Goal: Task Accomplishment & Management: Use online tool/utility

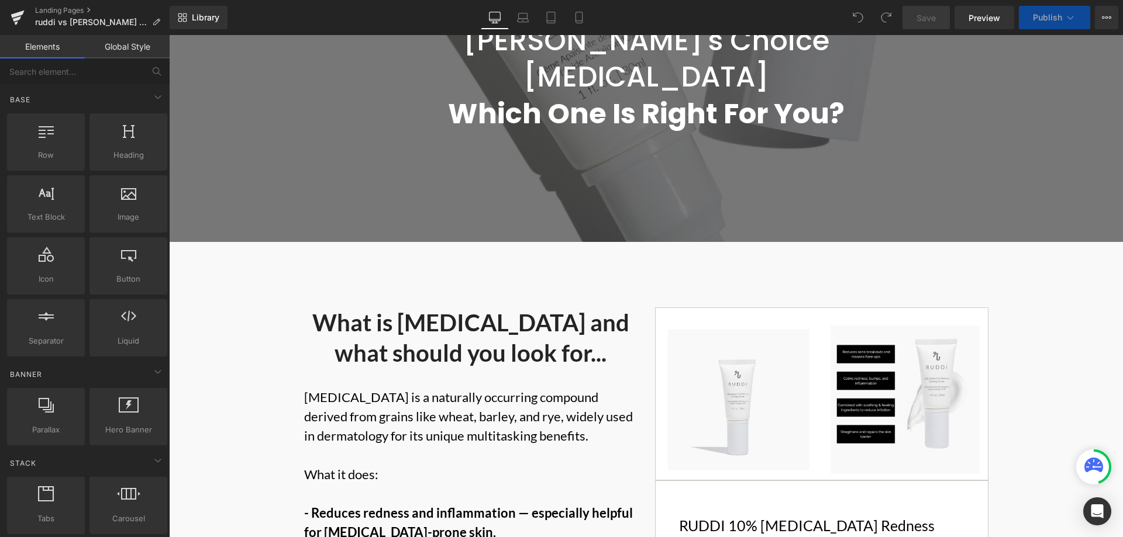
scroll to position [409, 0]
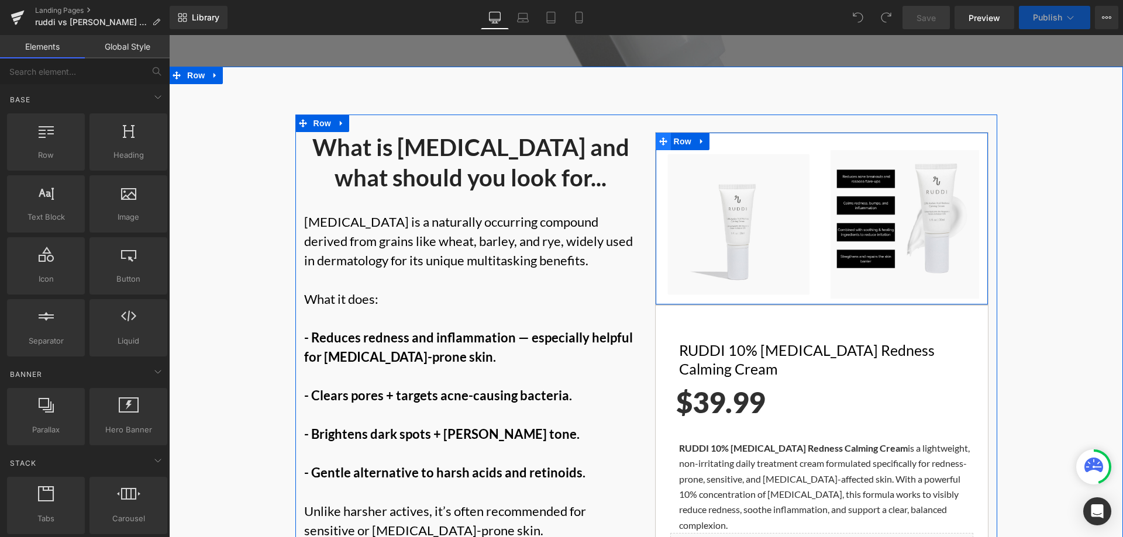
click at [663, 133] on span at bounding box center [663, 142] width 15 height 18
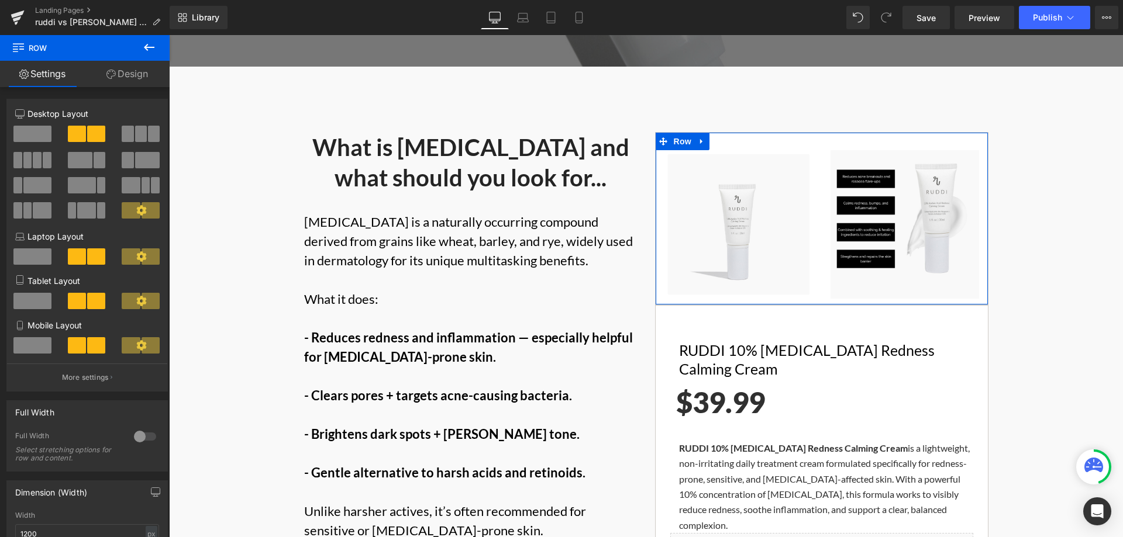
click at [101, 73] on link "Design" at bounding box center [127, 74] width 85 height 26
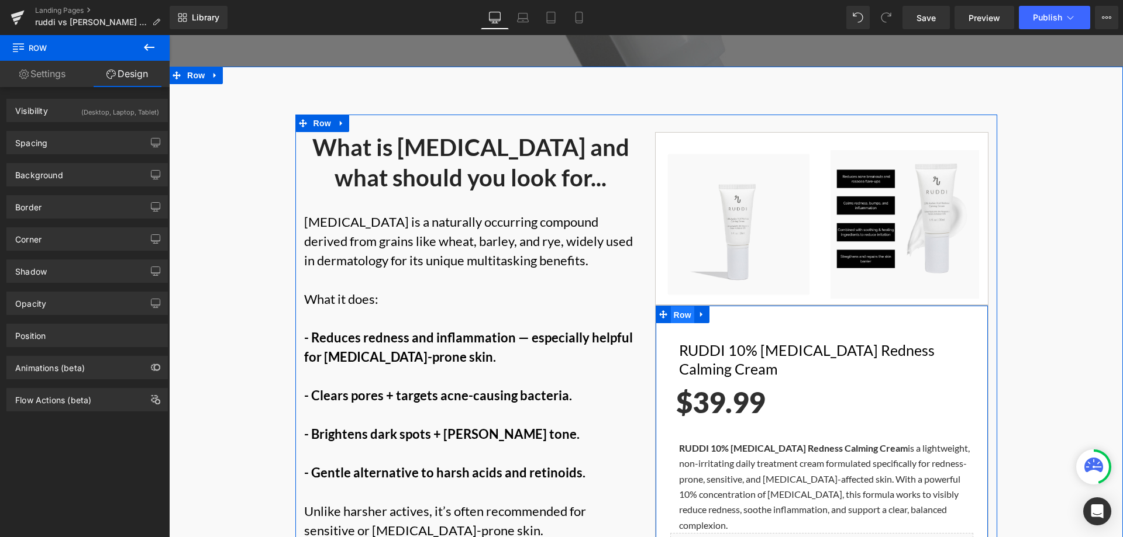
click at [679, 306] on span "Row" at bounding box center [682, 315] width 23 height 18
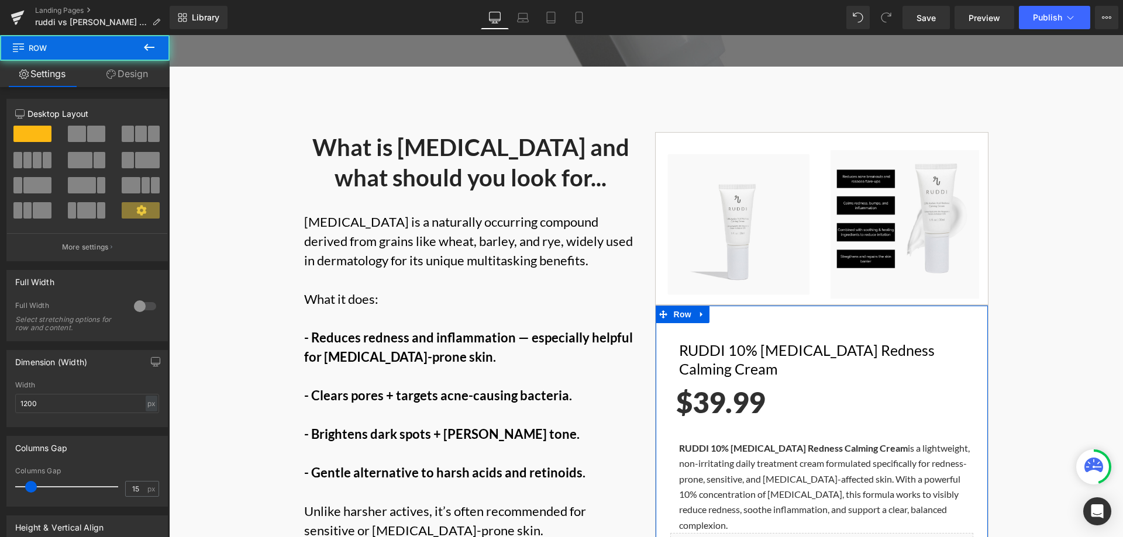
click at [116, 71] on link "Design" at bounding box center [127, 74] width 85 height 26
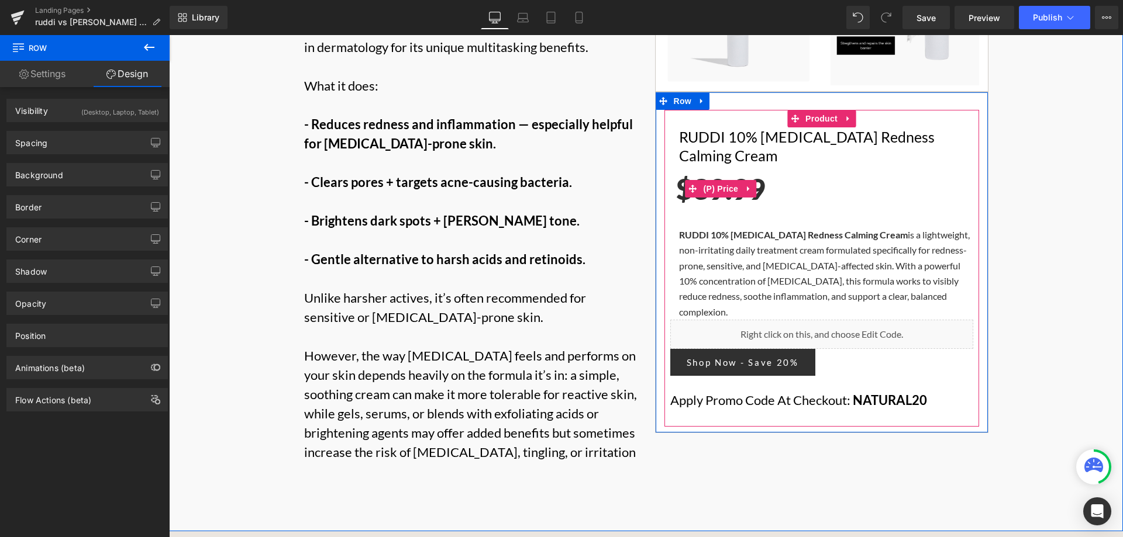
scroll to position [643, 0]
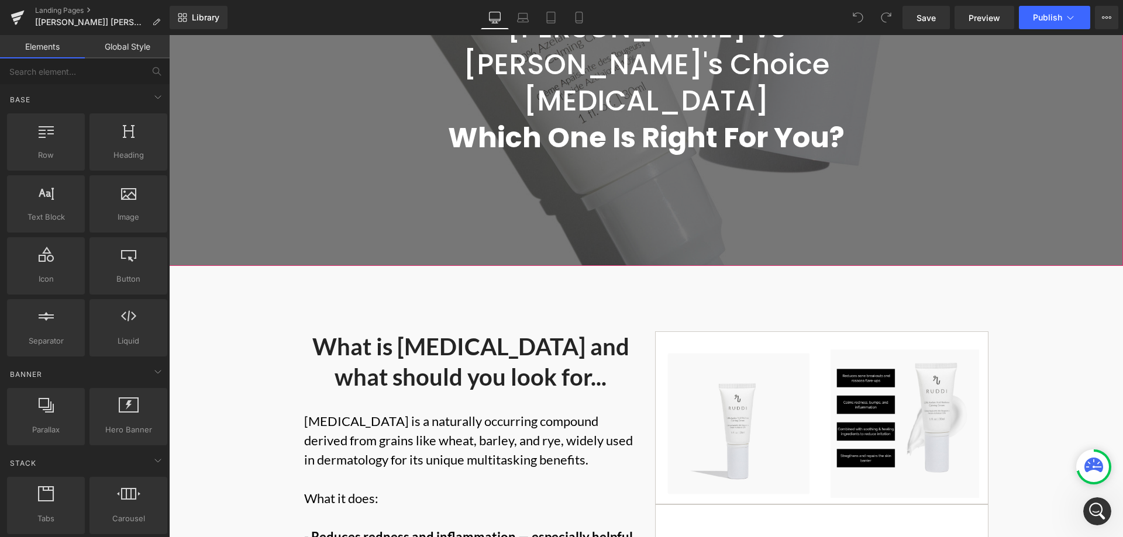
scroll to position [292, 0]
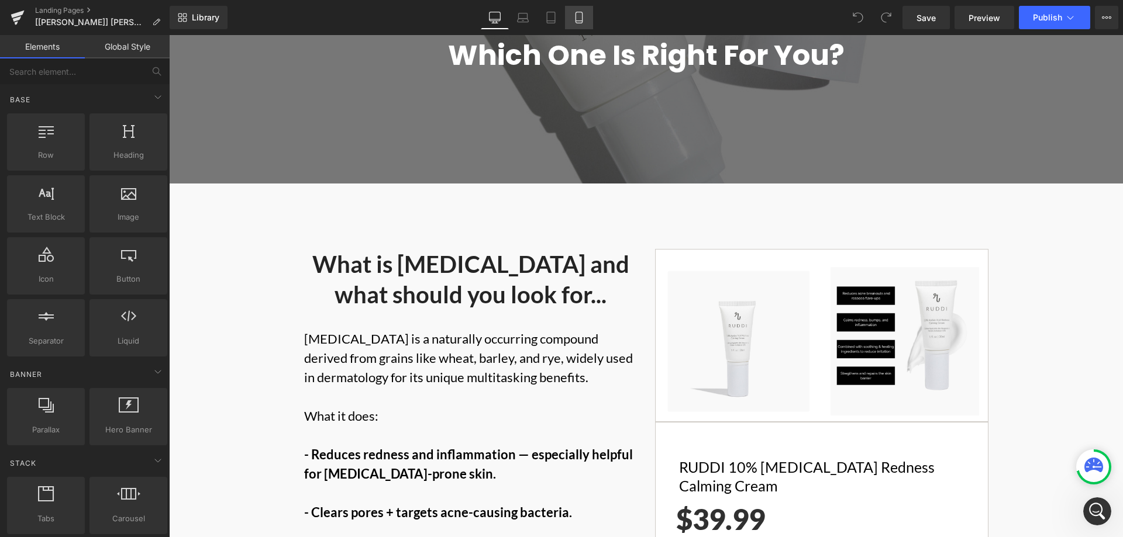
drag, startPoint x: 580, startPoint y: 16, endPoint x: 584, endPoint y: 27, distance: 12.6
click at [580, 16] on icon at bounding box center [579, 18] width 12 height 12
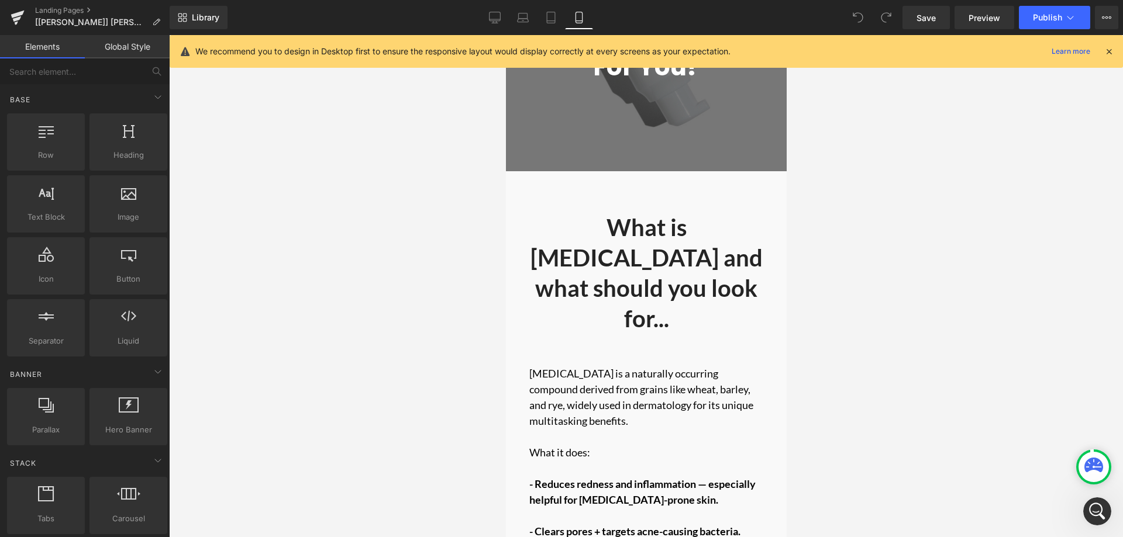
click at [1107, 50] on icon at bounding box center [1109, 51] width 11 height 11
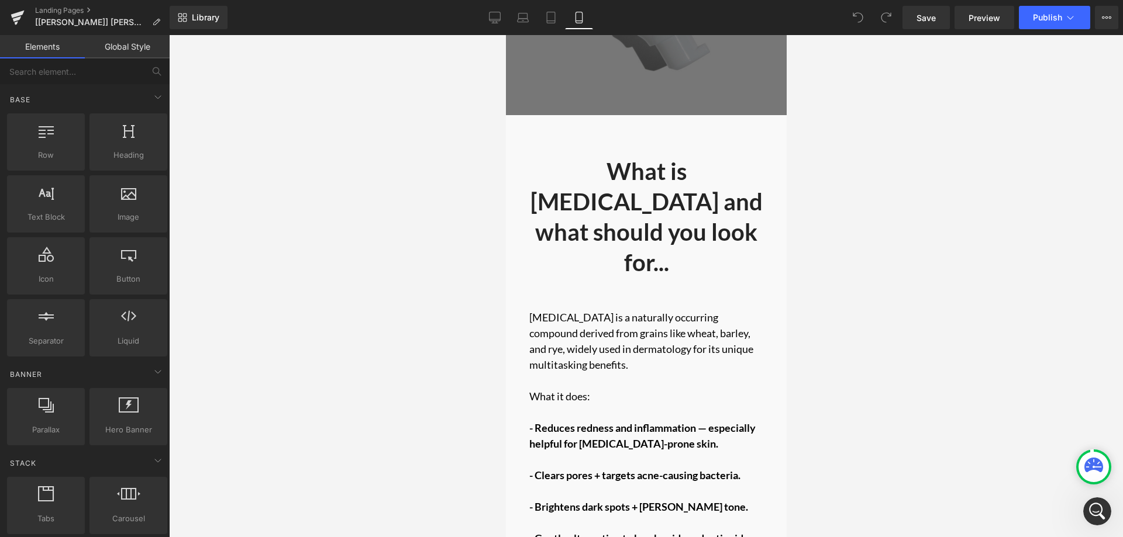
scroll to position [234, 0]
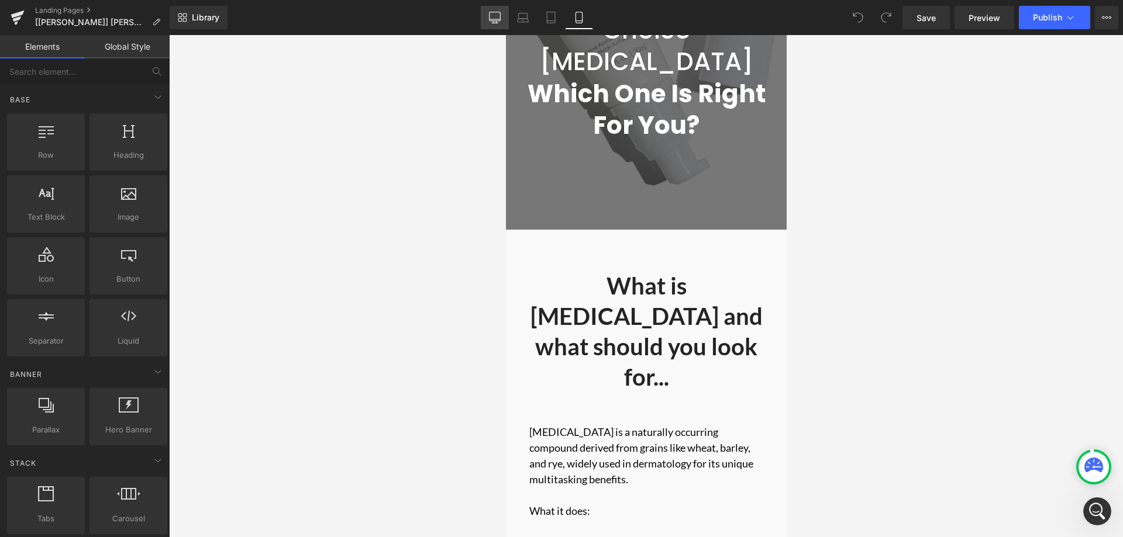
click at [502, 20] on link "Desktop" at bounding box center [495, 17] width 28 height 23
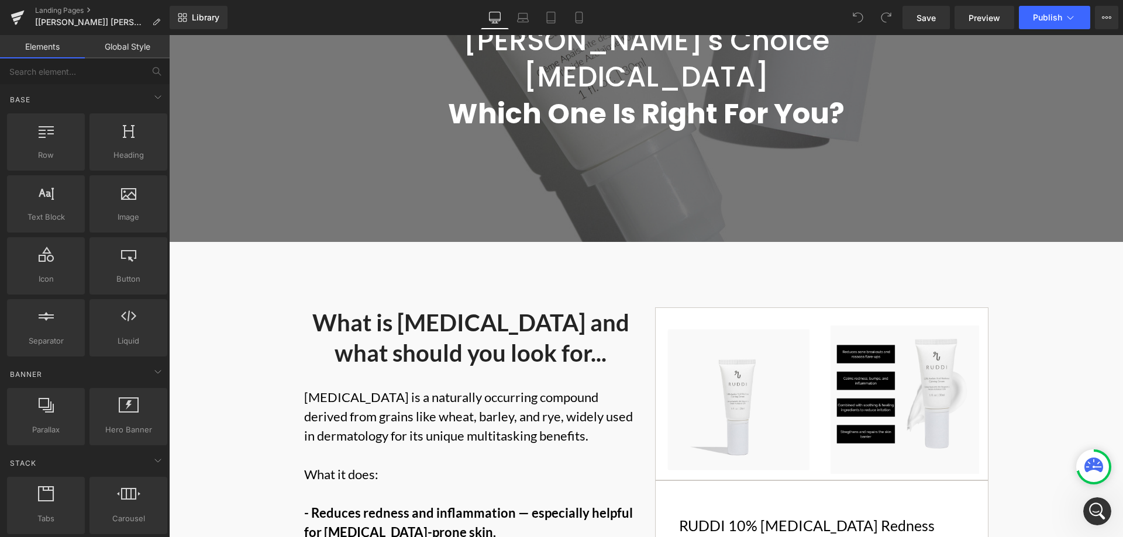
scroll to position [405, 0]
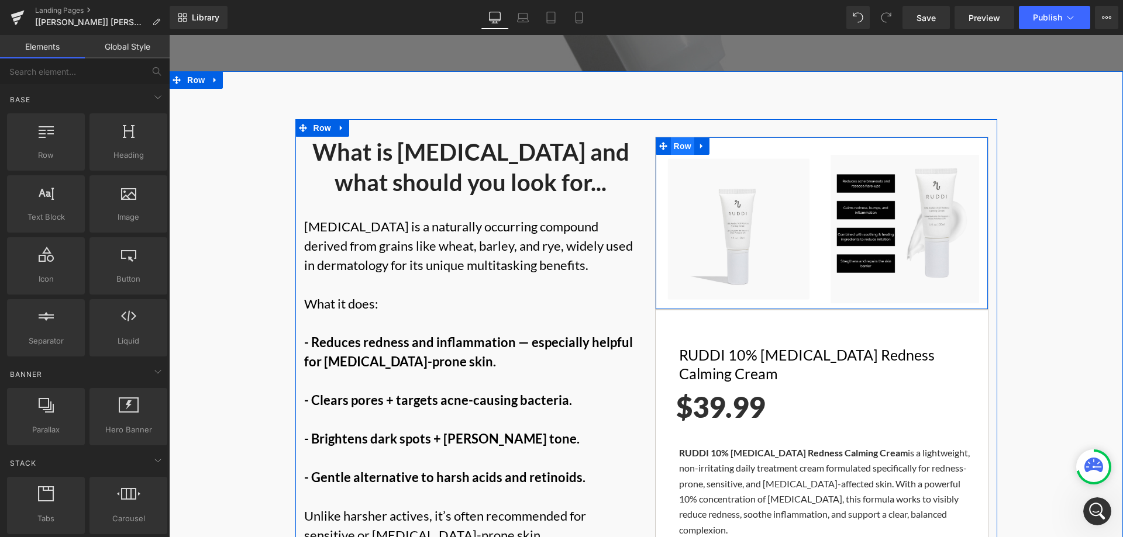
click at [671, 137] on span "Row" at bounding box center [682, 146] width 23 height 18
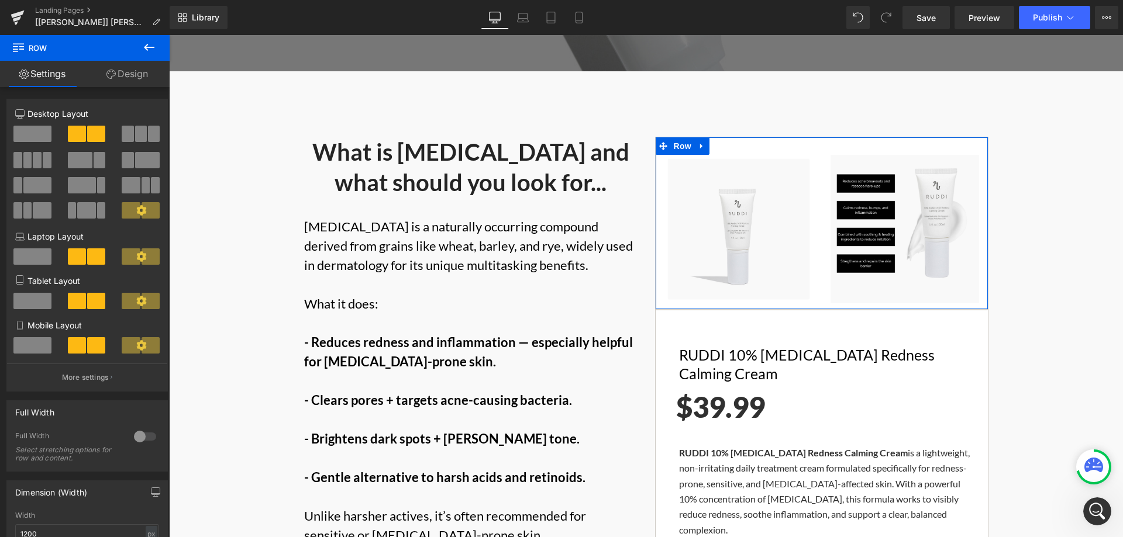
click at [143, 85] on link "Design" at bounding box center [127, 74] width 85 height 26
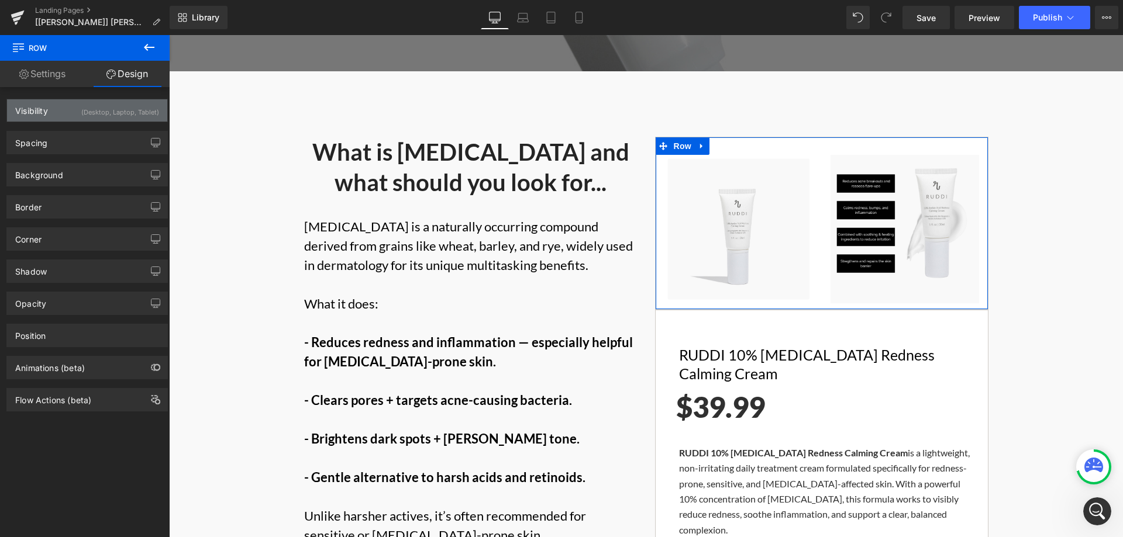
click at [136, 104] on div "(Desktop, Laptop, Tablet)" at bounding box center [120, 108] width 78 height 19
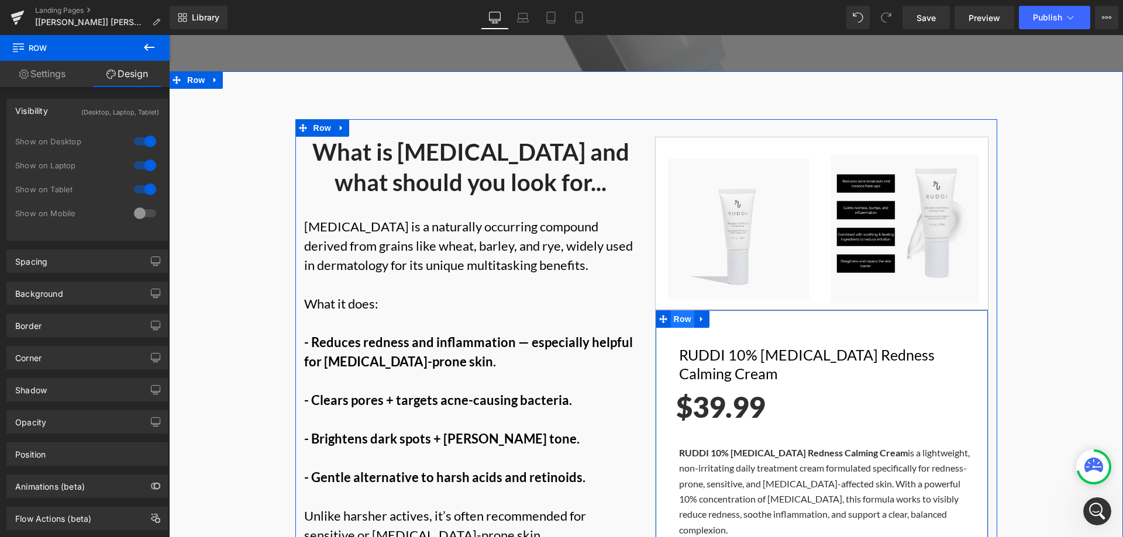
click at [671, 311] on span "Row" at bounding box center [682, 320] width 23 height 18
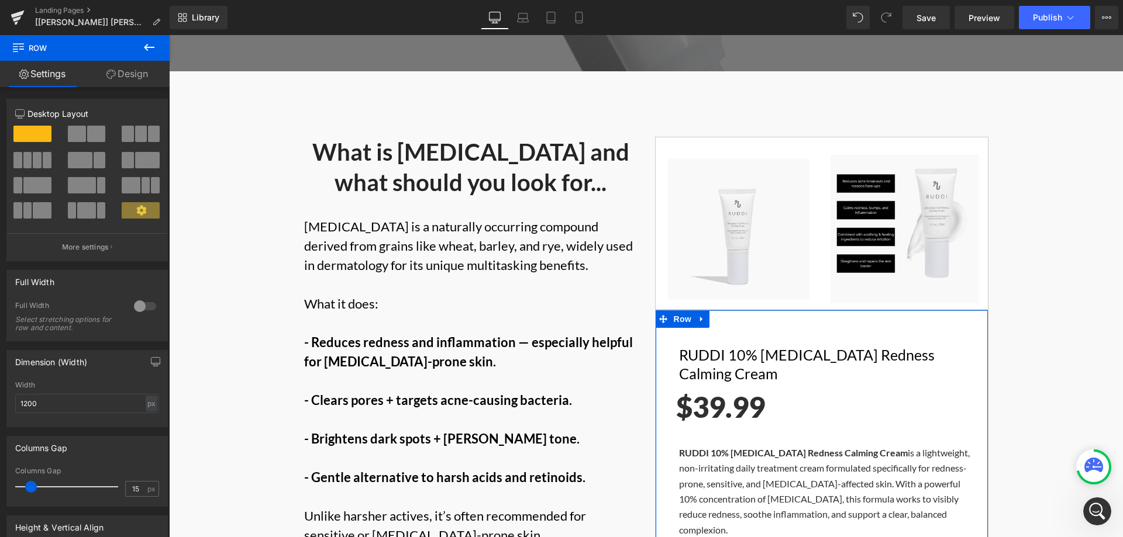
click at [132, 82] on link "Design" at bounding box center [127, 74] width 85 height 26
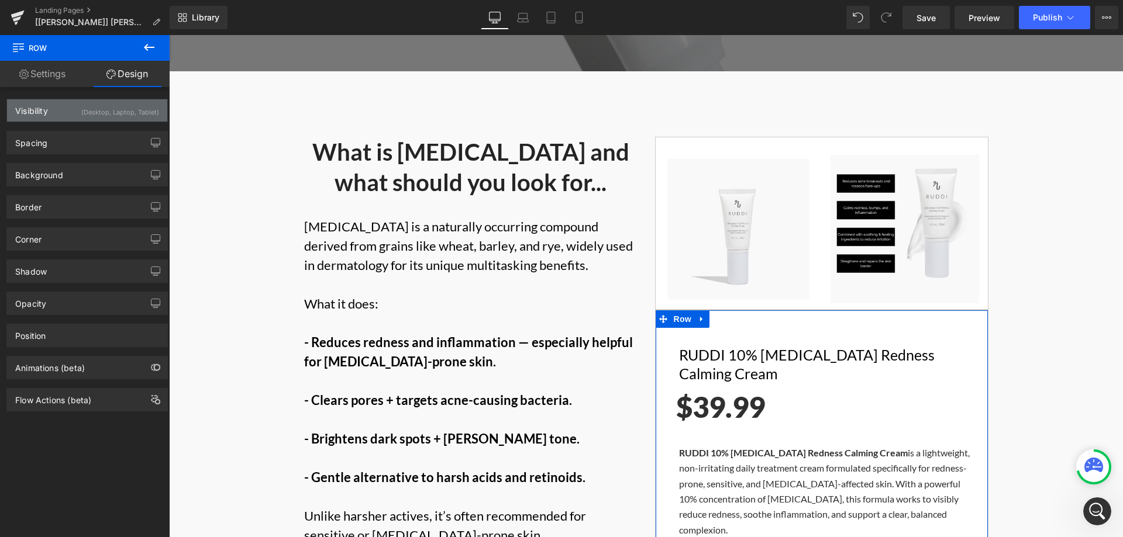
click at [126, 103] on div "(Desktop, Laptop, Tablet)" at bounding box center [120, 108] width 78 height 19
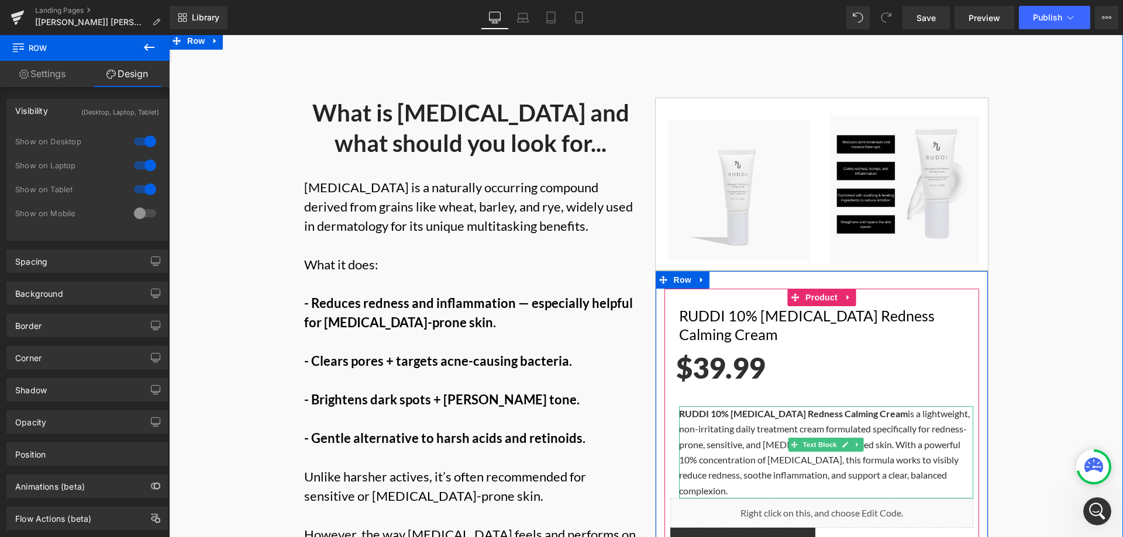
scroll to position [463, 0]
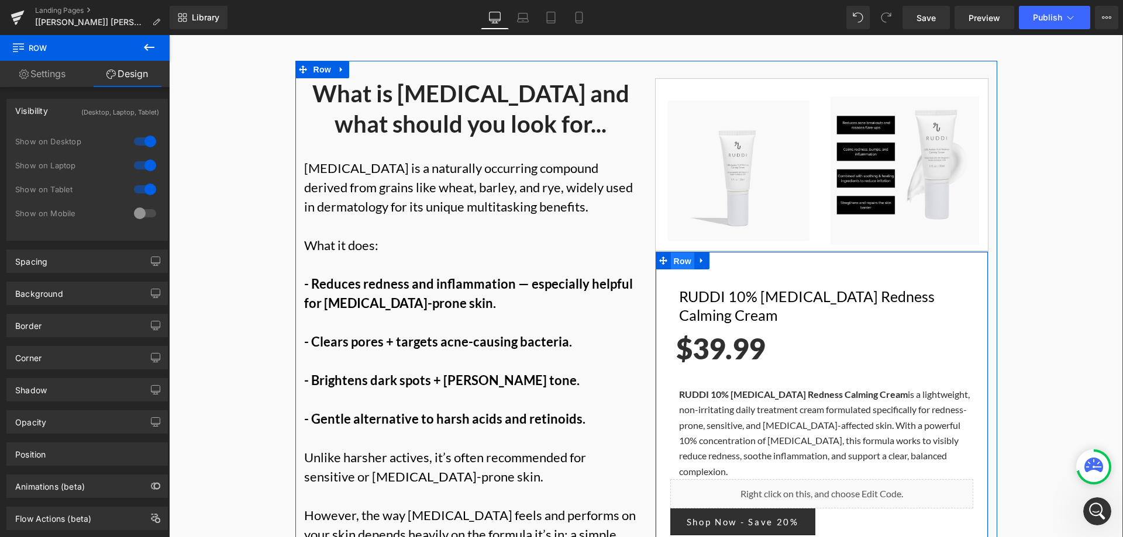
click at [675, 253] on span "Row" at bounding box center [682, 262] width 23 height 18
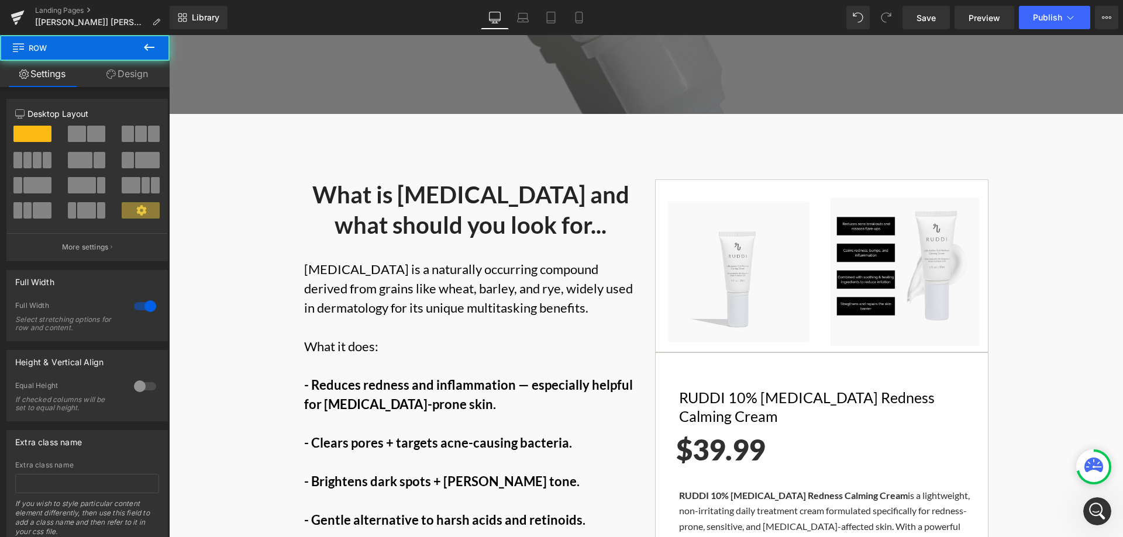
scroll to position [358, 0]
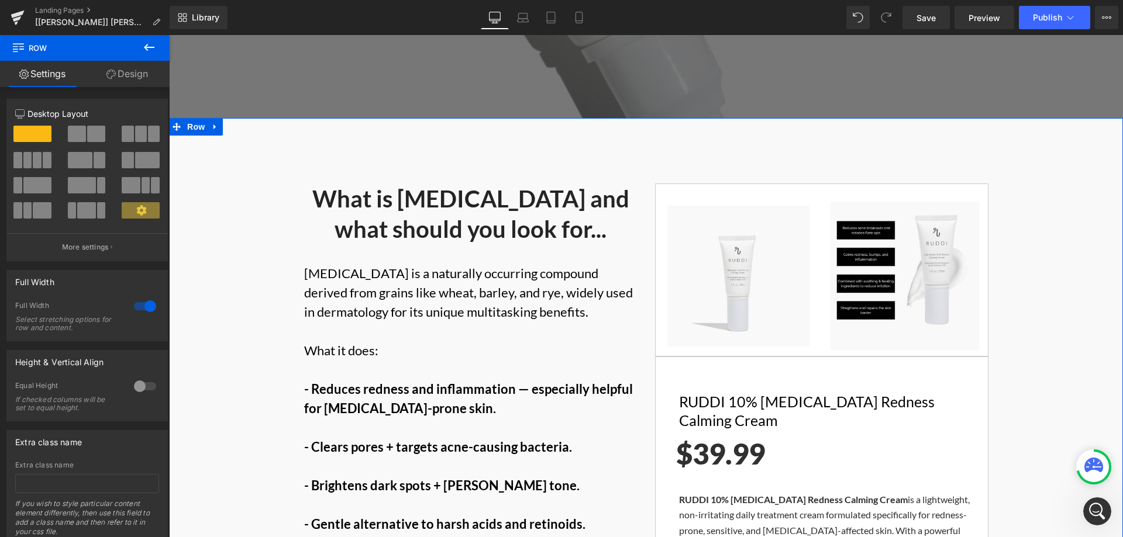
click at [125, 78] on link "Design" at bounding box center [127, 74] width 85 height 26
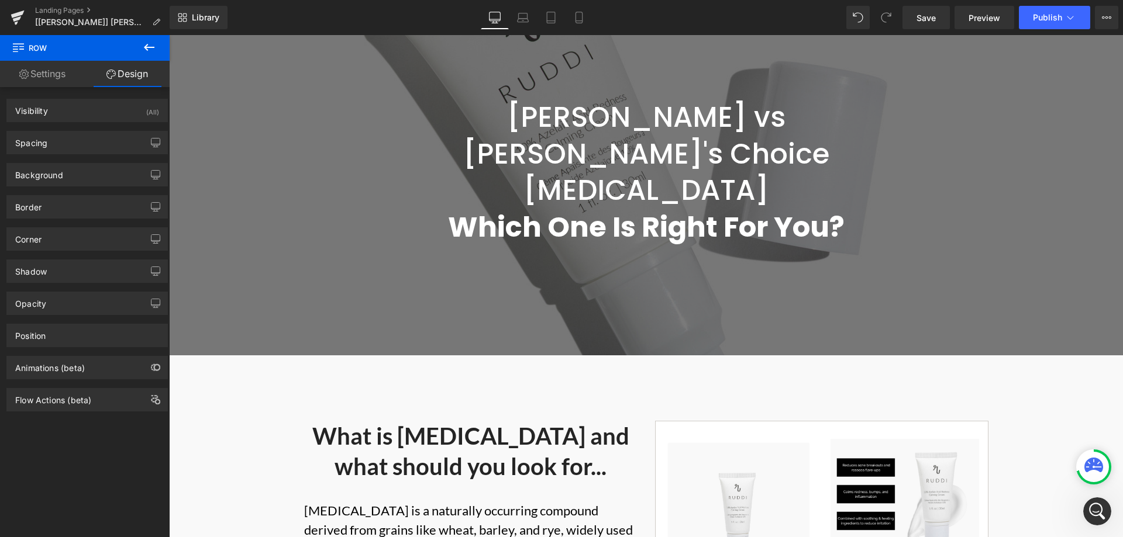
scroll to position [292, 0]
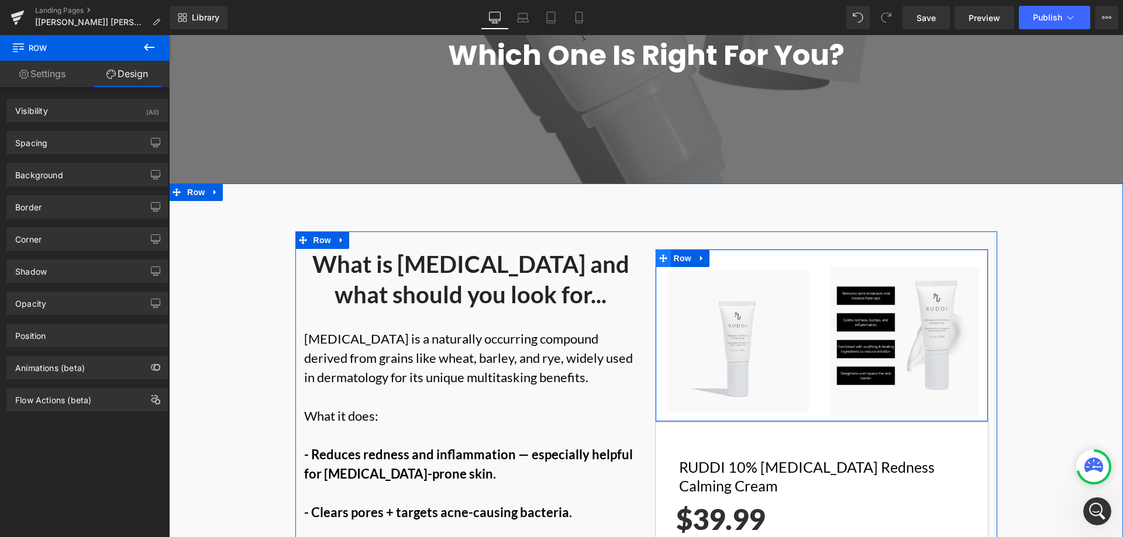
click at [664, 250] on span at bounding box center [663, 259] width 15 height 18
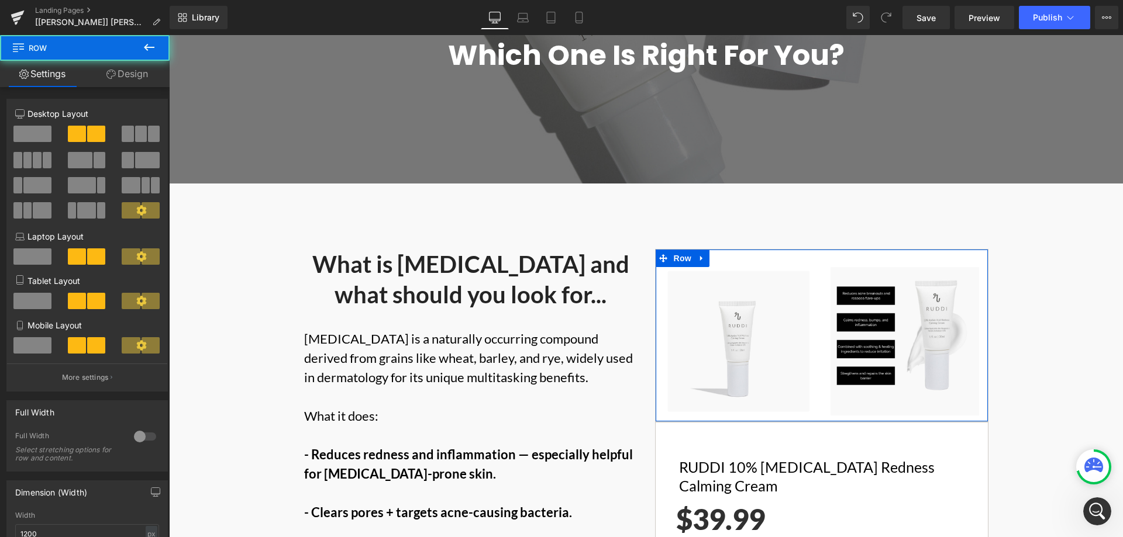
click at [122, 70] on link "Design" at bounding box center [127, 74] width 85 height 26
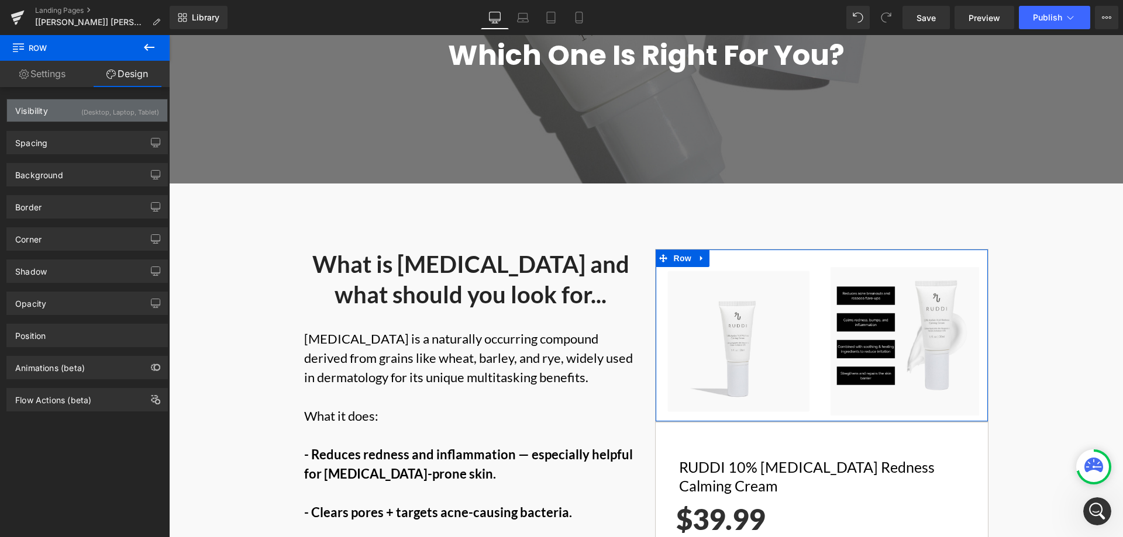
drag, startPoint x: 137, startPoint y: 116, endPoint x: 137, endPoint y: 149, distance: 33.3
click at [137, 116] on div "(Desktop, Laptop, Tablet)" at bounding box center [120, 108] width 78 height 19
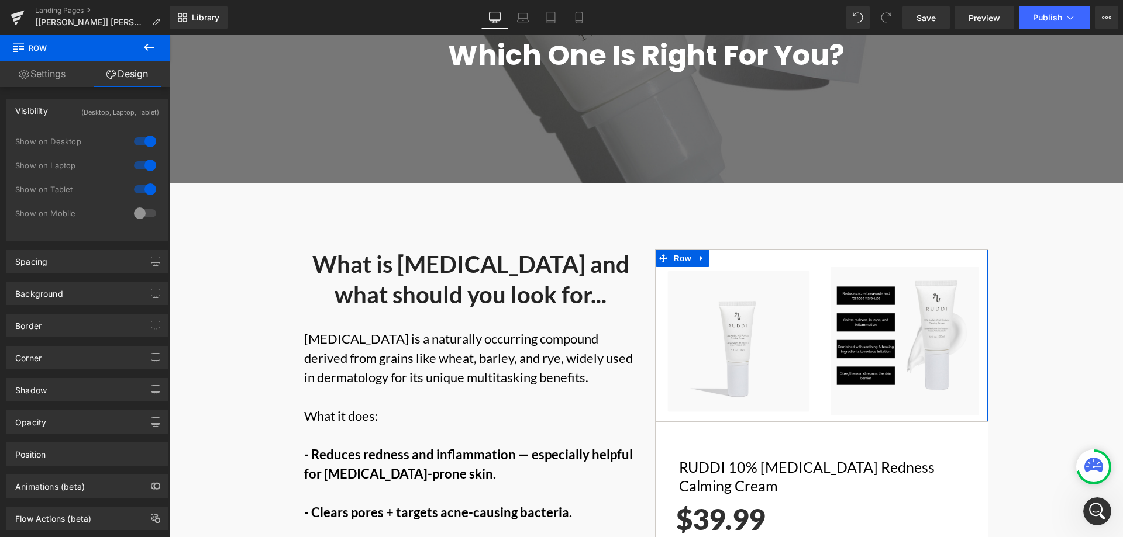
click at [142, 204] on div "Show on Tablet" at bounding box center [87, 196] width 144 height 24
click at [142, 212] on div at bounding box center [145, 213] width 28 height 19
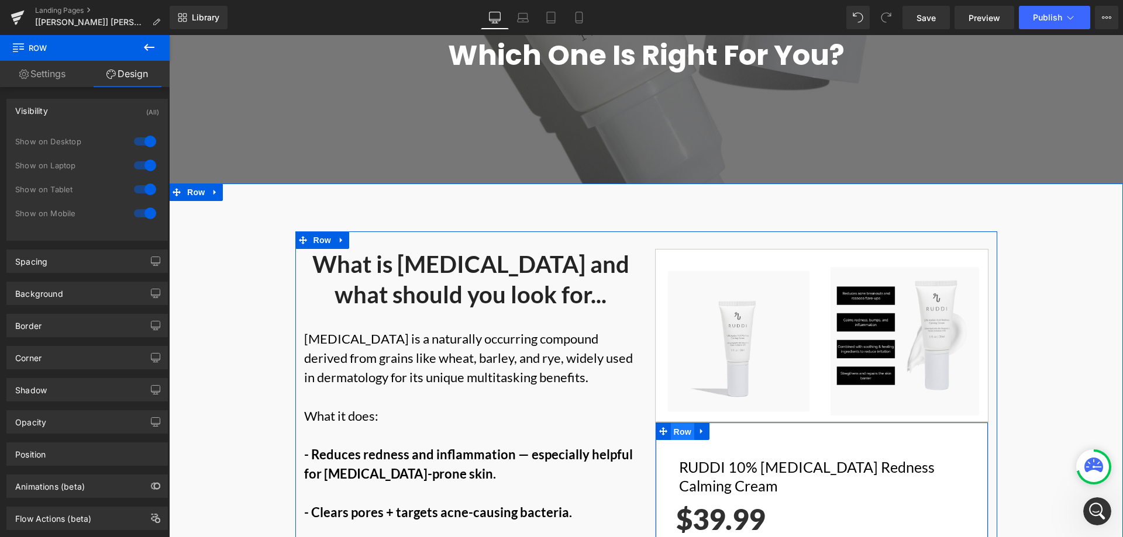
click at [671, 423] on span "Row" at bounding box center [682, 432] width 23 height 18
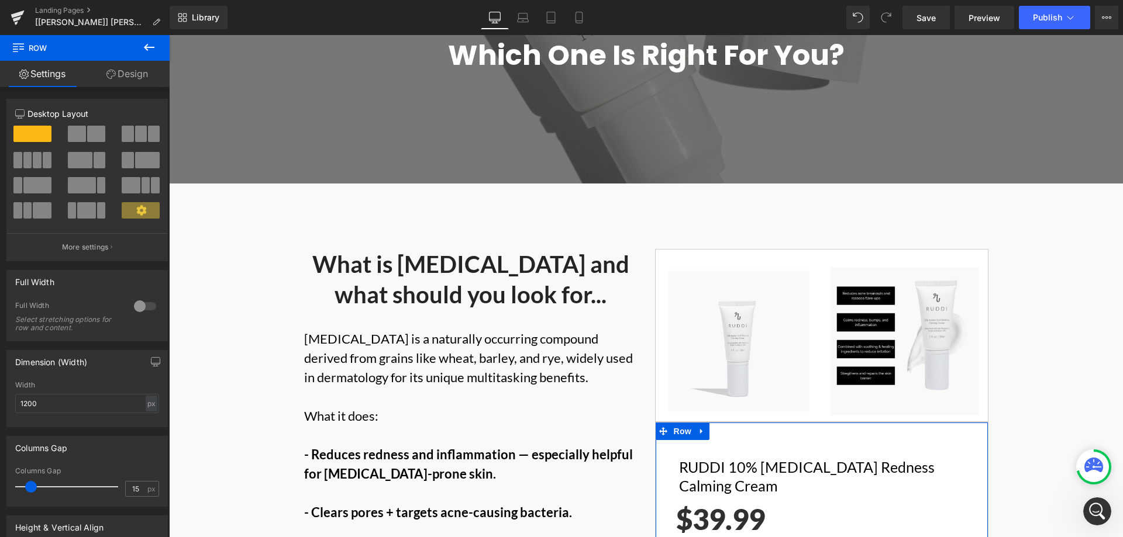
click at [123, 74] on link "Design" at bounding box center [127, 74] width 85 height 26
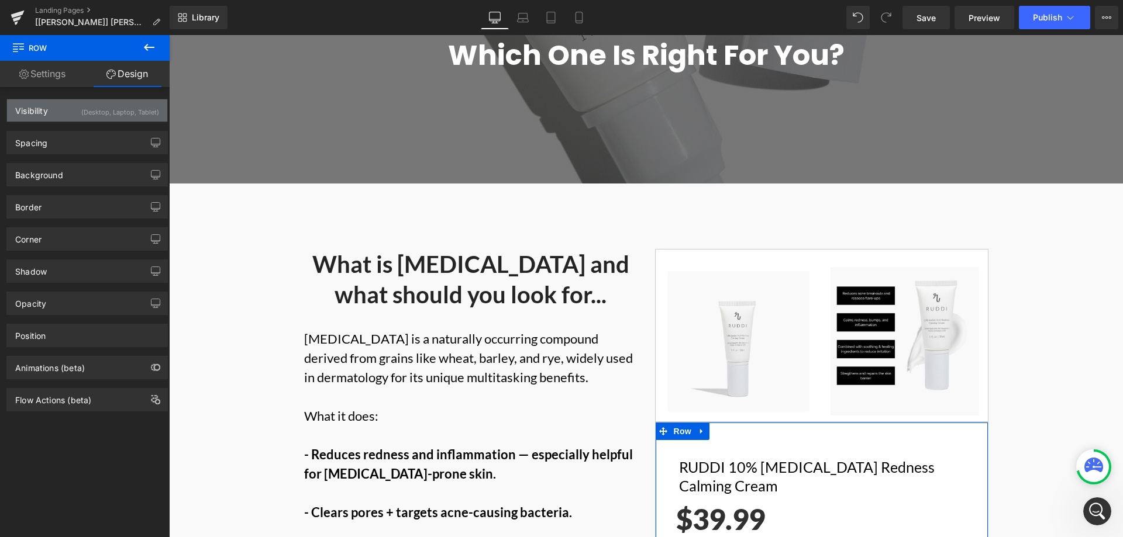
click at [118, 106] on div "(Desktop, Laptop, Tablet)" at bounding box center [120, 108] width 78 height 19
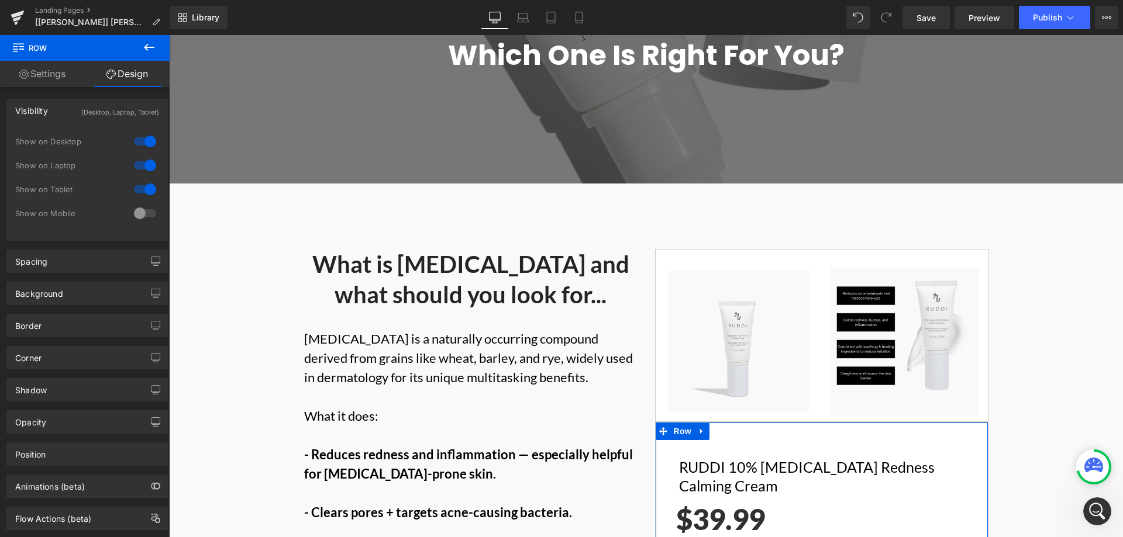
click at [140, 213] on div at bounding box center [145, 213] width 28 height 19
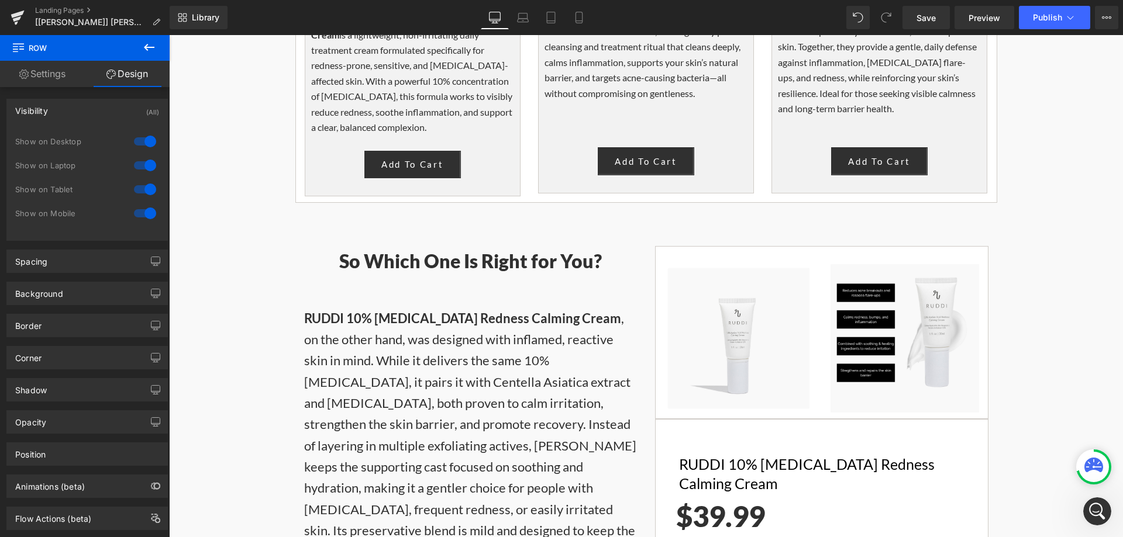
scroll to position [2690, 0]
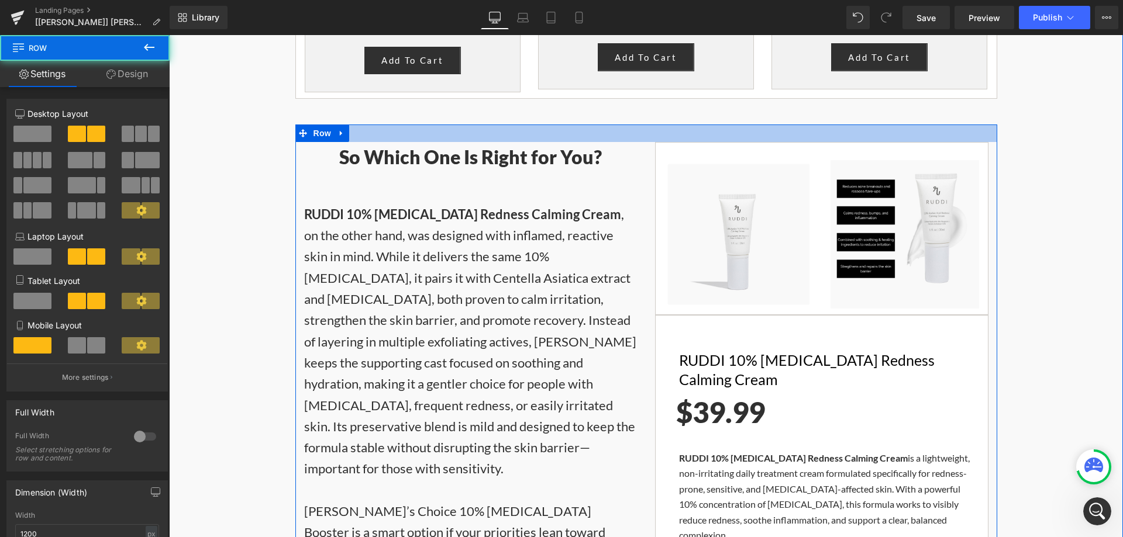
click at [357, 125] on div at bounding box center [646, 134] width 702 height 18
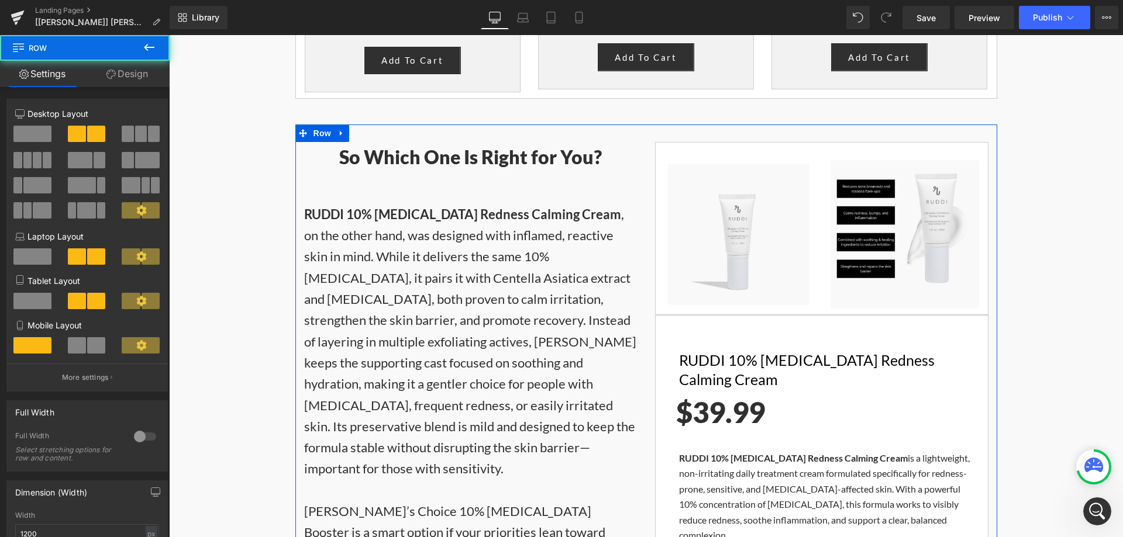
click at [140, 70] on link "Design" at bounding box center [127, 74] width 85 height 26
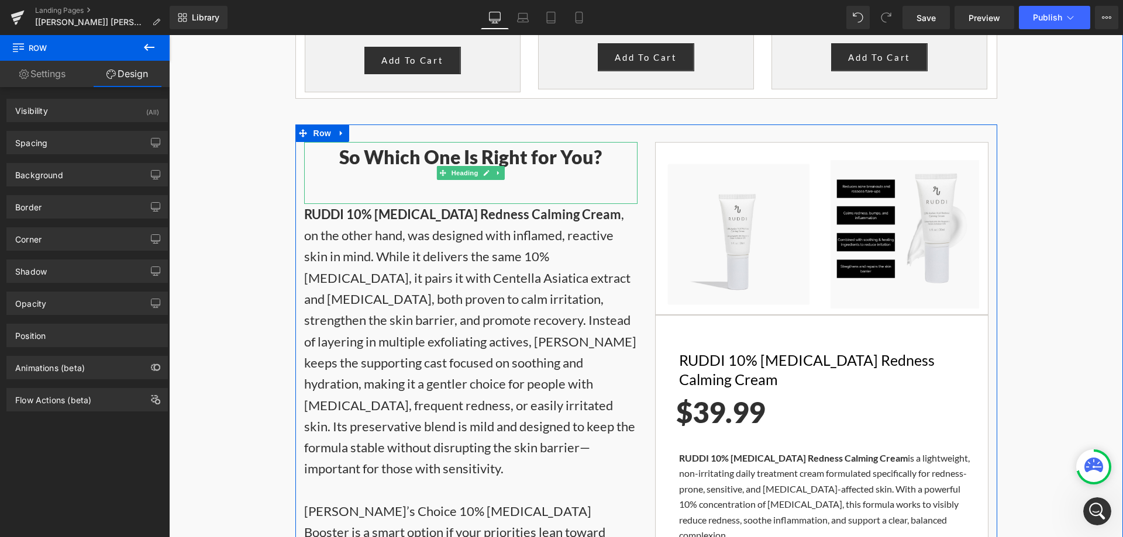
click at [339, 146] on strong "So Which One Is Right for You?" at bounding box center [470, 157] width 263 height 23
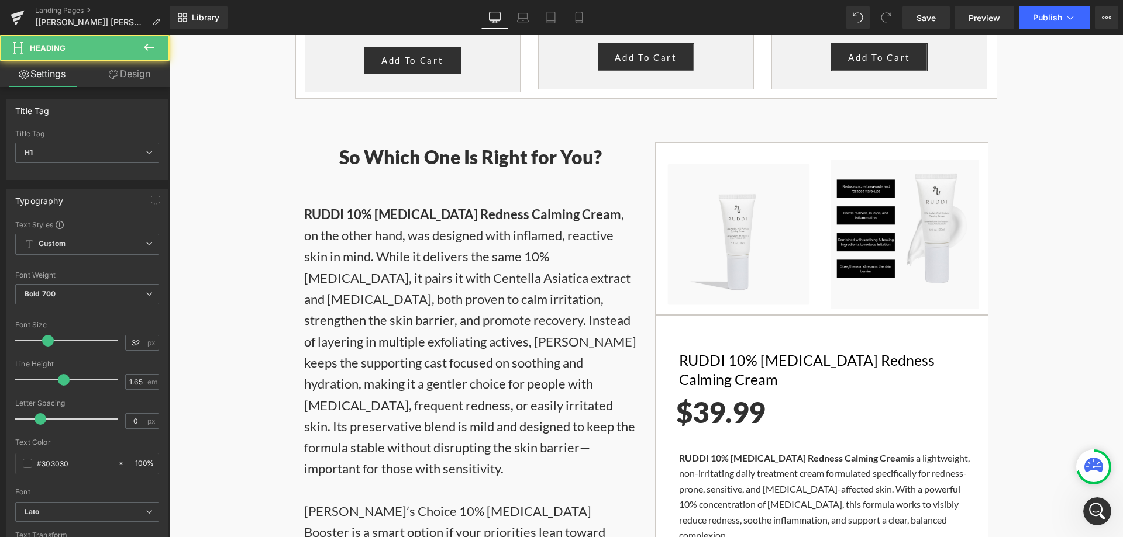
click at [135, 69] on link "Design" at bounding box center [129, 74] width 85 height 26
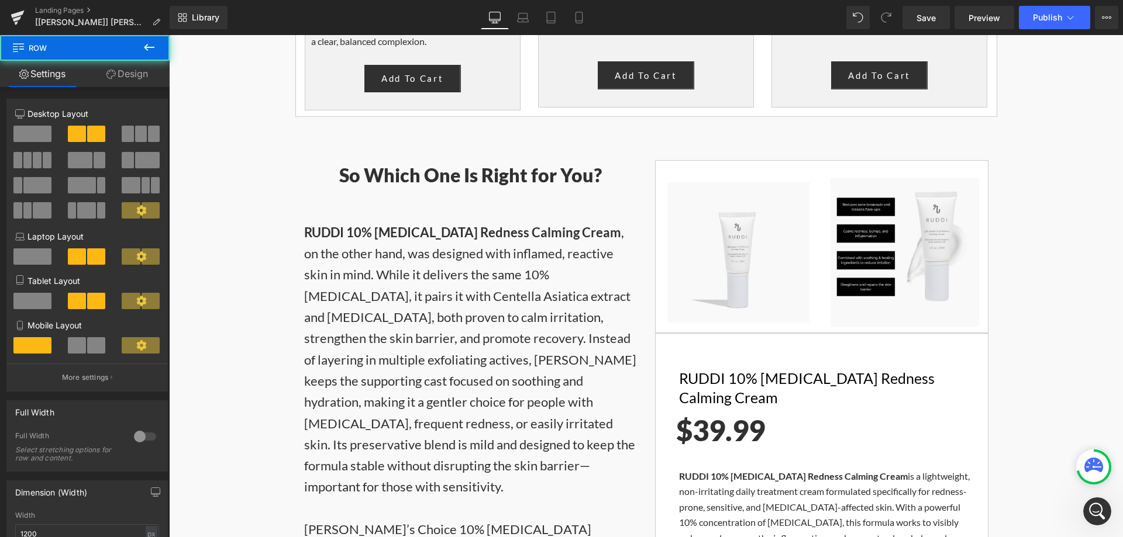
scroll to position [2666, 0]
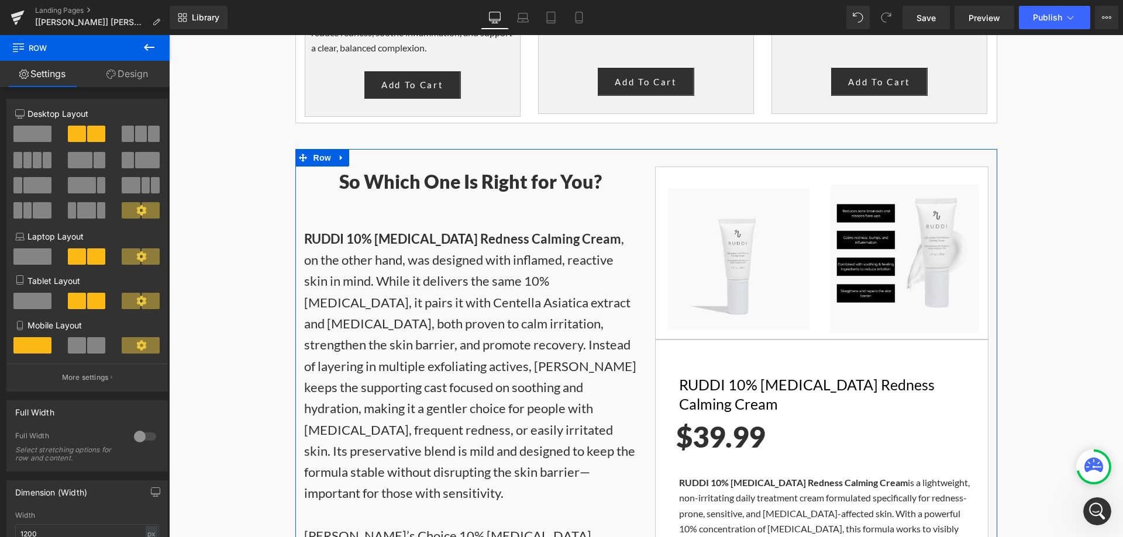
click at [134, 72] on link "Design" at bounding box center [127, 74] width 85 height 26
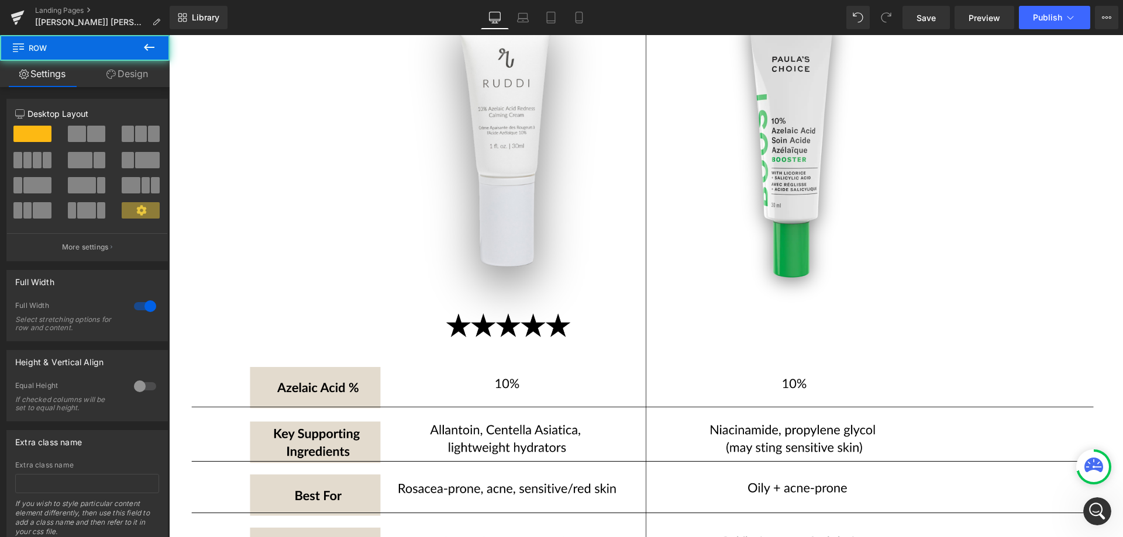
scroll to position [1258, 0]
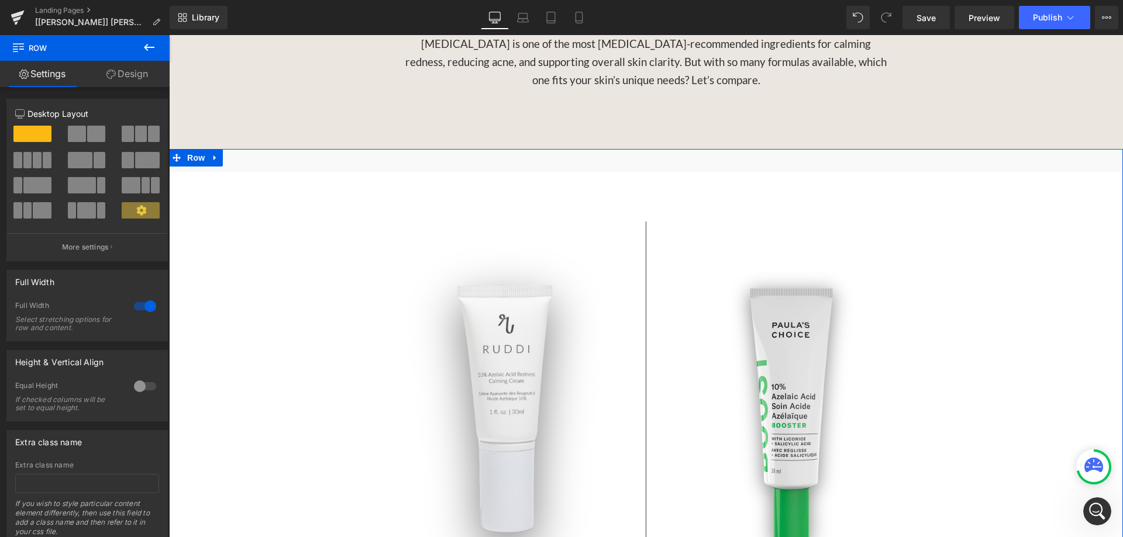
click at [146, 74] on link "Design" at bounding box center [127, 74] width 85 height 26
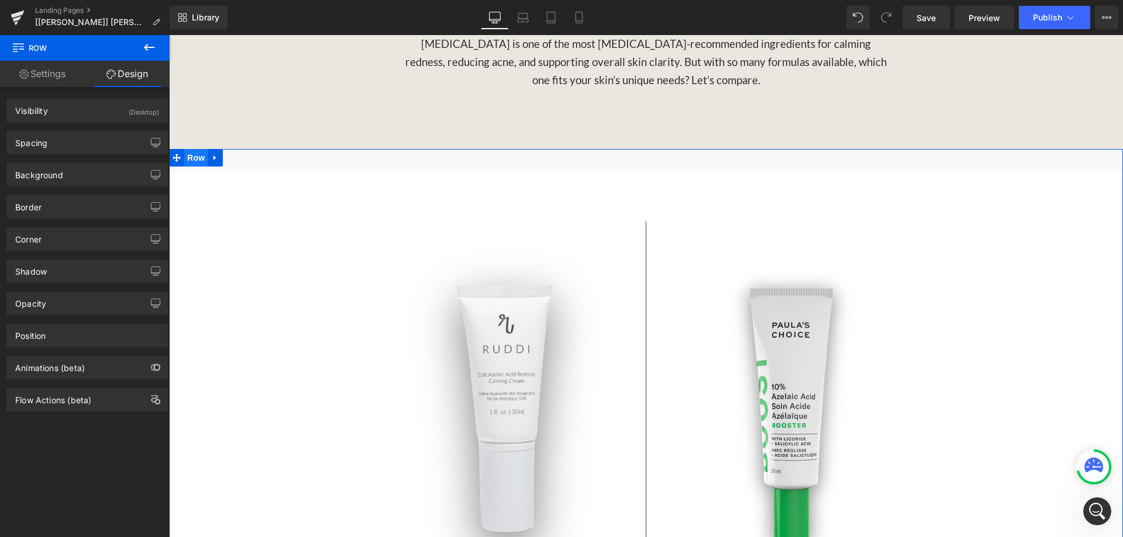
click at [189, 149] on span "Row" at bounding box center [195, 158] width 23 height 18
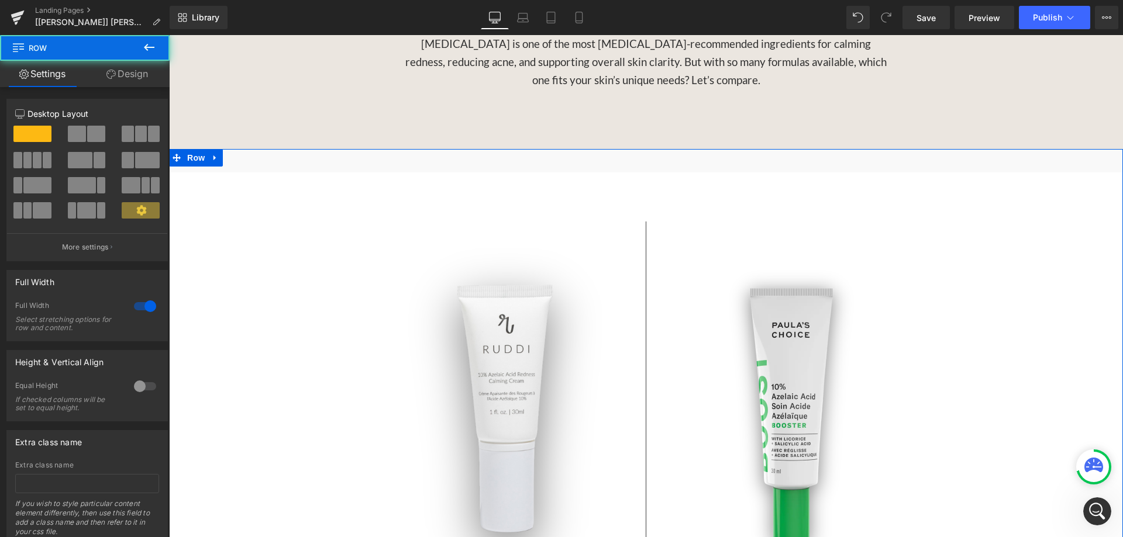
click at [126, 76] on link "Design" at bounding box center [127, 74] width 85 height 26
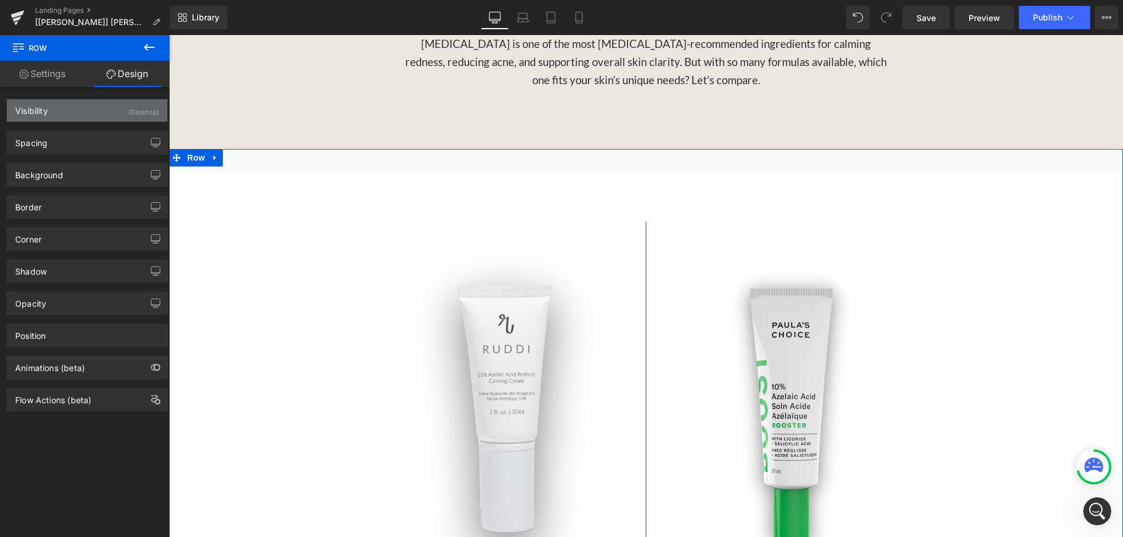
click at [117, 102] on div "Visibility (Desktop)" at bounding box center [87, 110] width 160 height 22
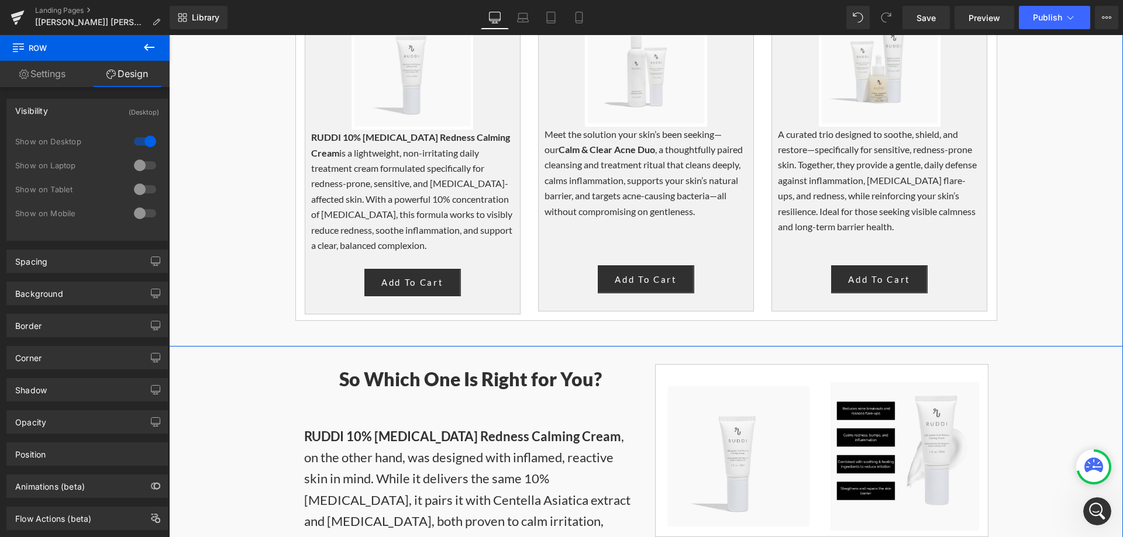
scroll to position [2486, 0]
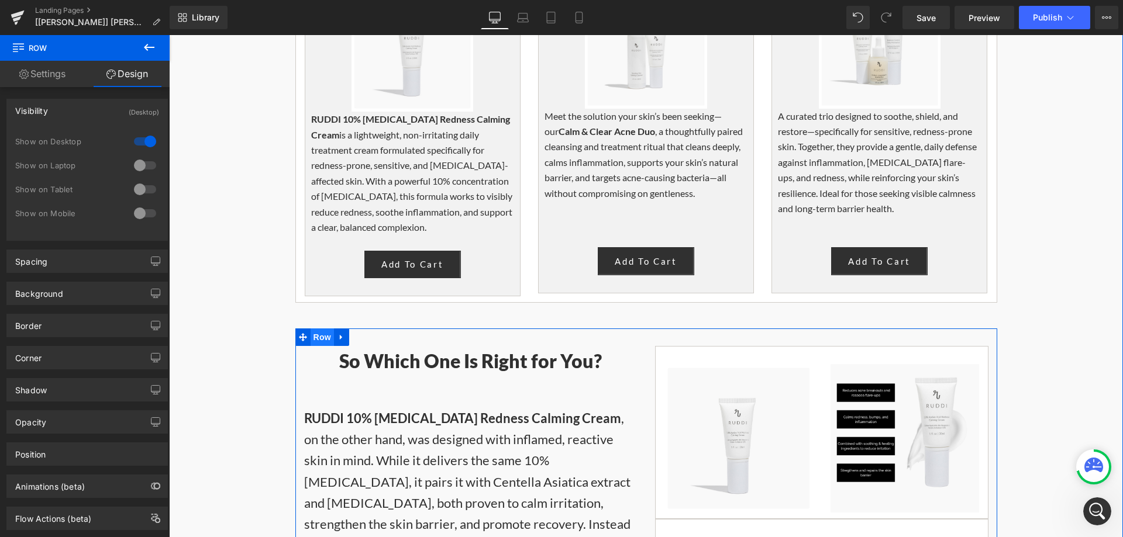
click at [318, 329] on span "Row" at bounding box center [322, 338] width 23 height 18
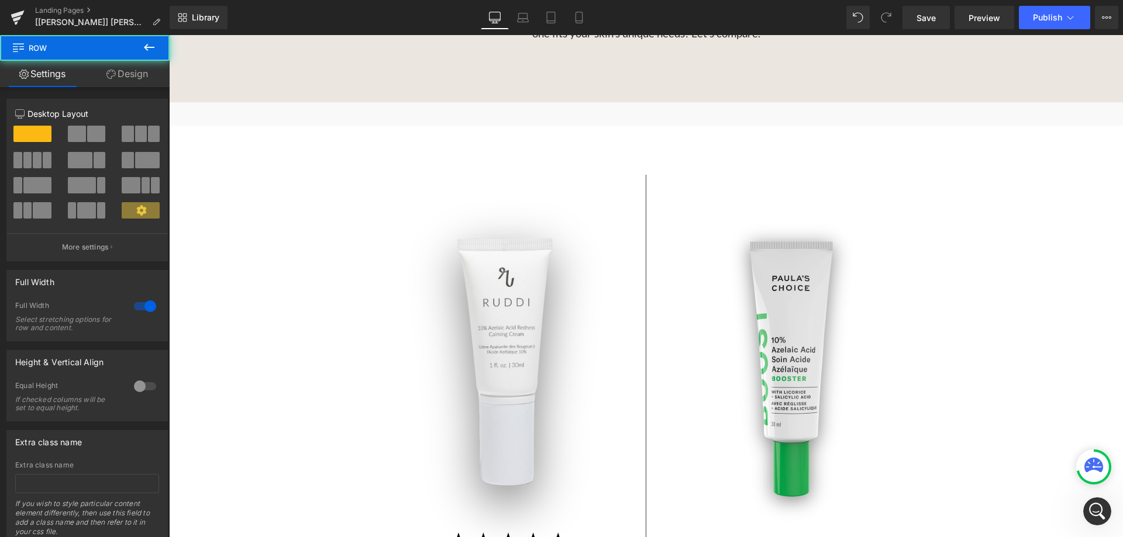
scroll to position [1258, 0]
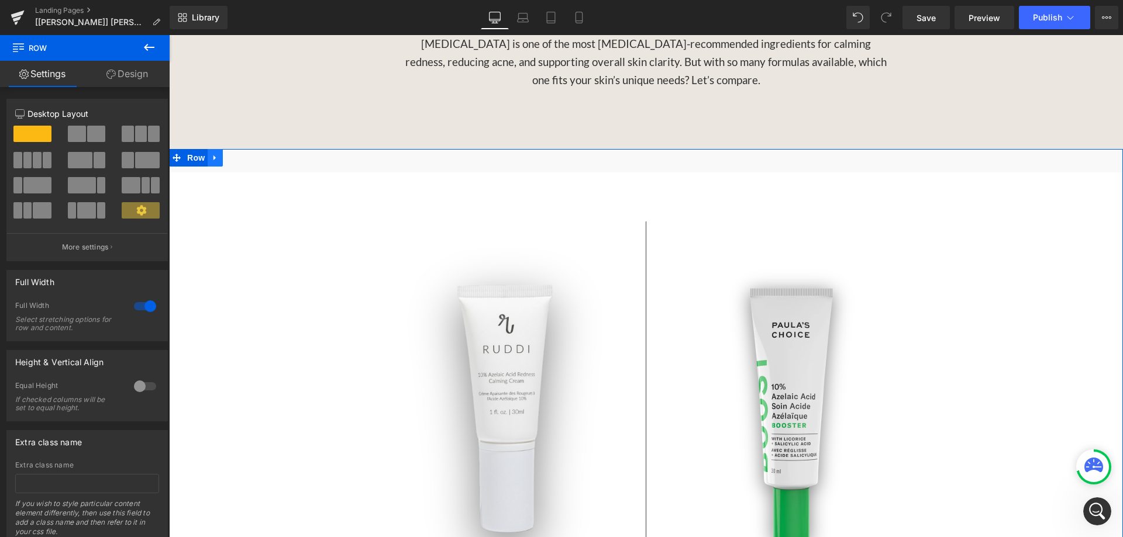
click at [208, 149] on link at bounding box center [215, 158] width 15 height 18
click at [194, 150] on span "Row" at bounding box center [195, 159] width 23 height 18
click at [130, 76] on link "Design" at bounding box center [127, 74] width 85 height 26
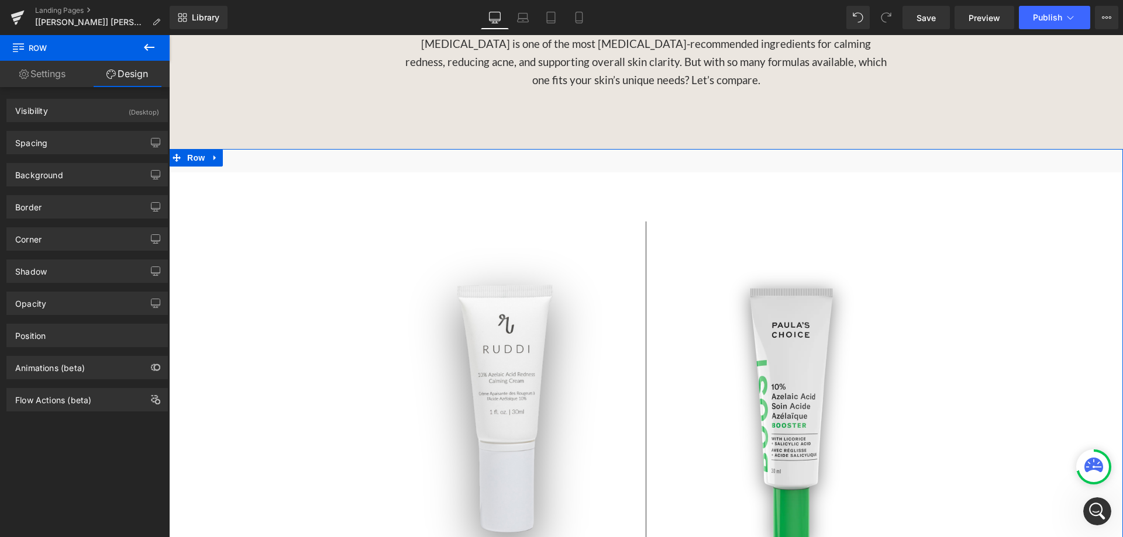
click at [179, 149] on span at bounding box center [176, 158] width 15 height 18
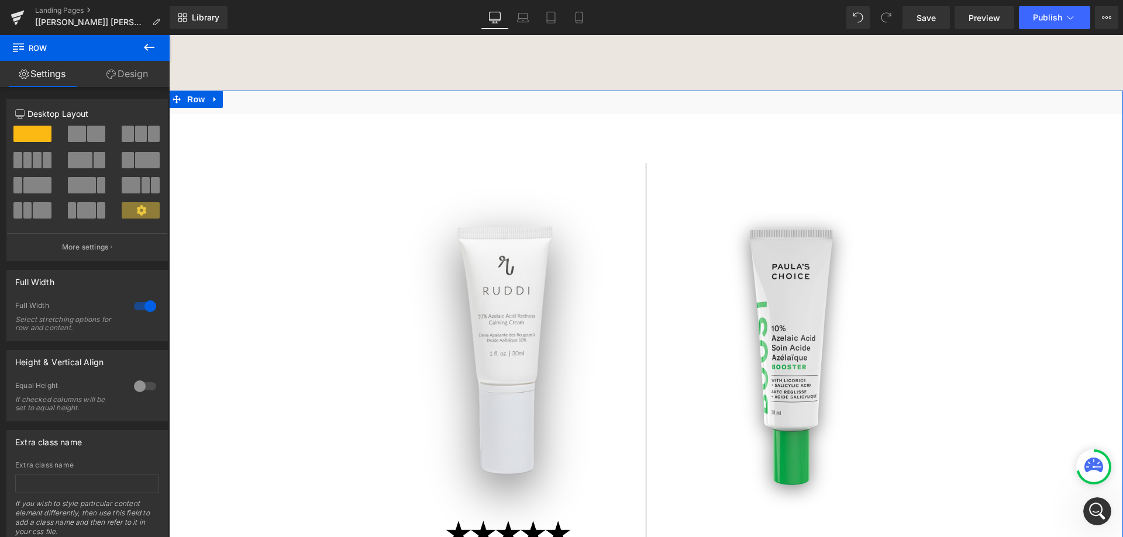
scroll to position [1199, 0]
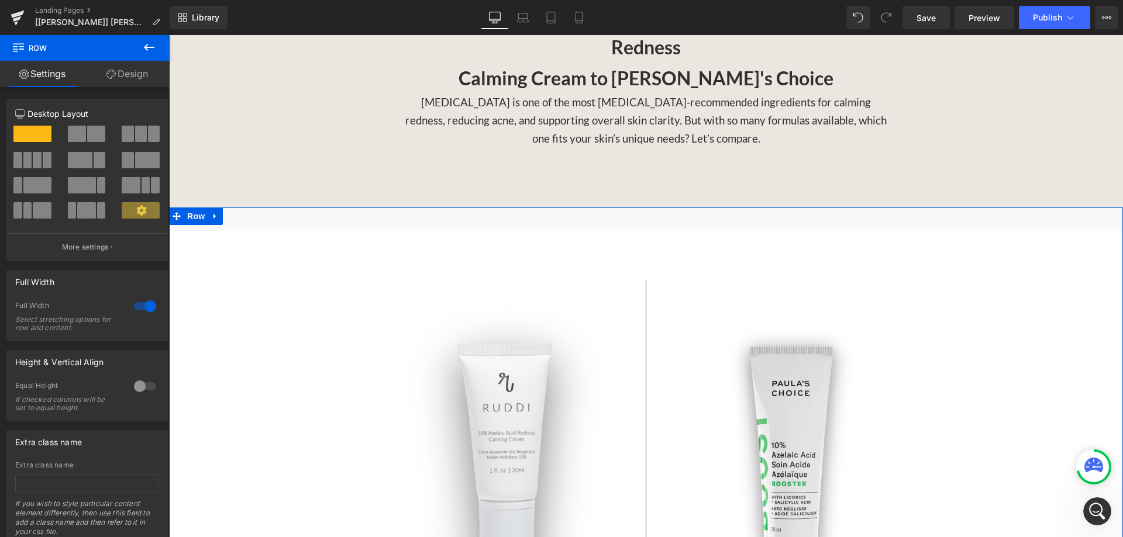
click at [186, 208] on span "Row" at bounding box center [195, 217] width 23 height 18
click at [120, 77] on link "Design" at bounding box center [127, 74] width 85 height 26
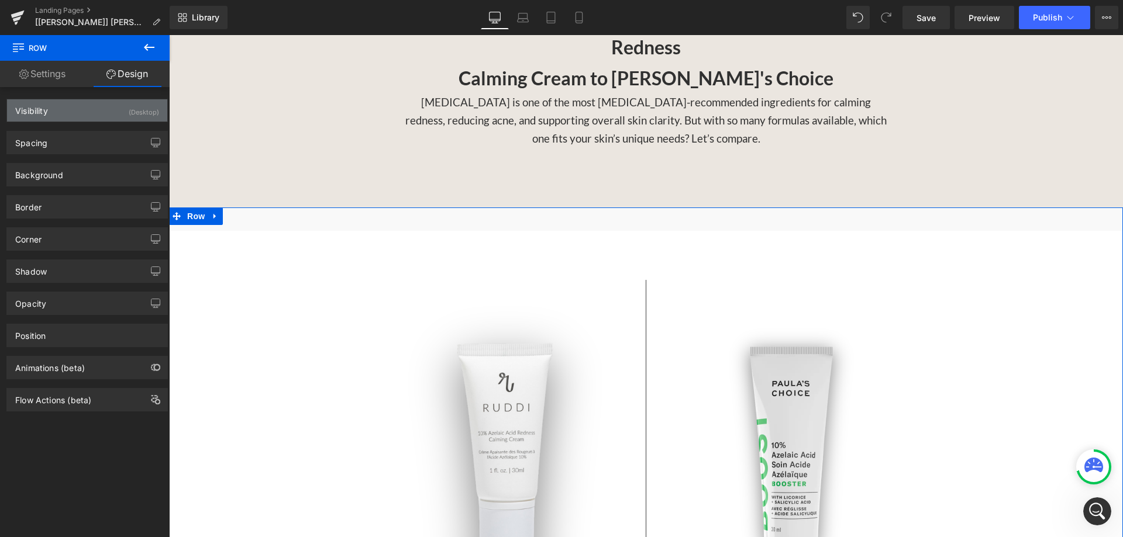
click at [151, 113] on div "(Desktop)" at bounding box center [144, 108] width 30 height 19
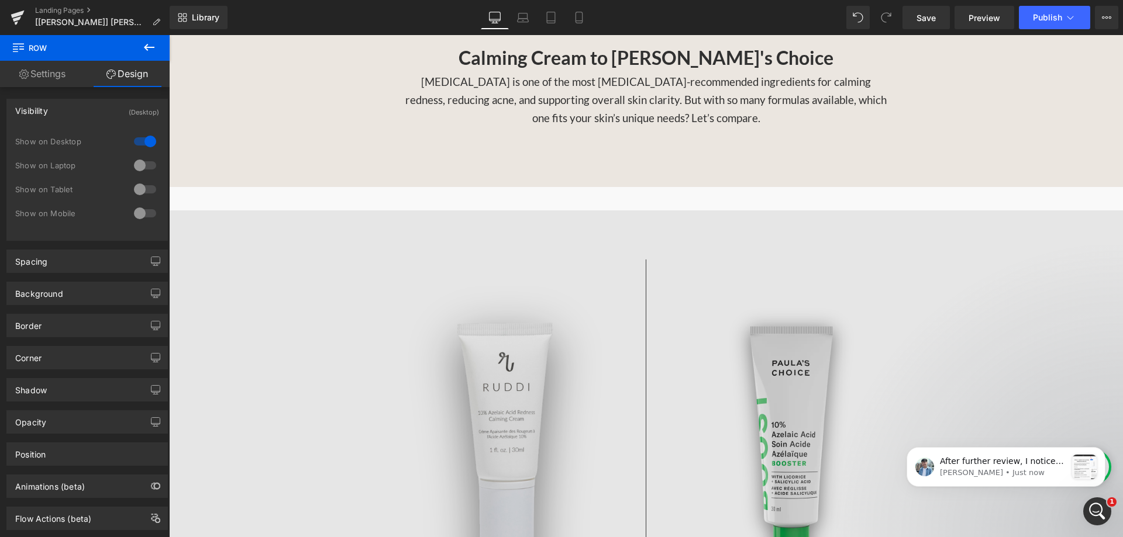
scroll to position [1228, 0]
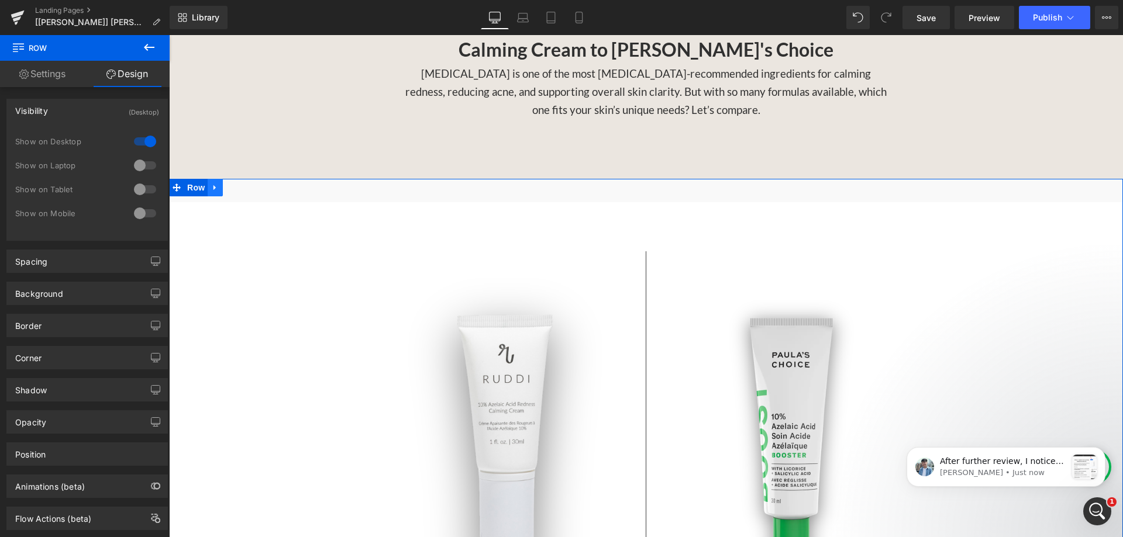
click at [213, 185] on icon at bounding box center [214, 187] width 2 height 5
click at [149, 162] on div at bounding box center [145, 165] width 28 height 19
click at [142, 188] on div at bounding box center [145, 189] width 28 height 19
click at [142, 209] on div at bounding box center [145, 213] width 28 height 19
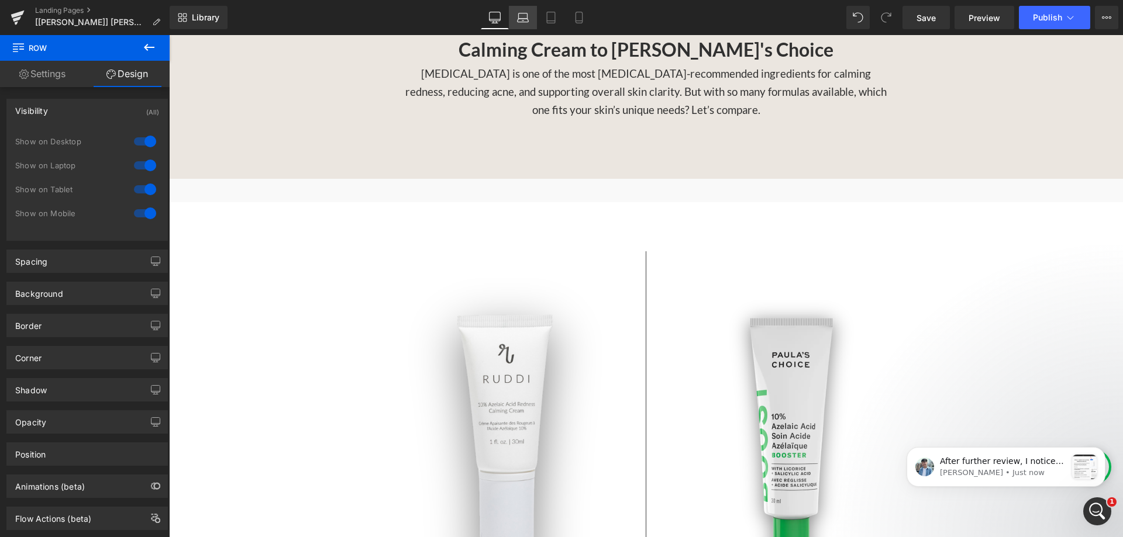
click at [530, 20] on link "Laptop" at bounding box center [523, 17] width 28 height 23
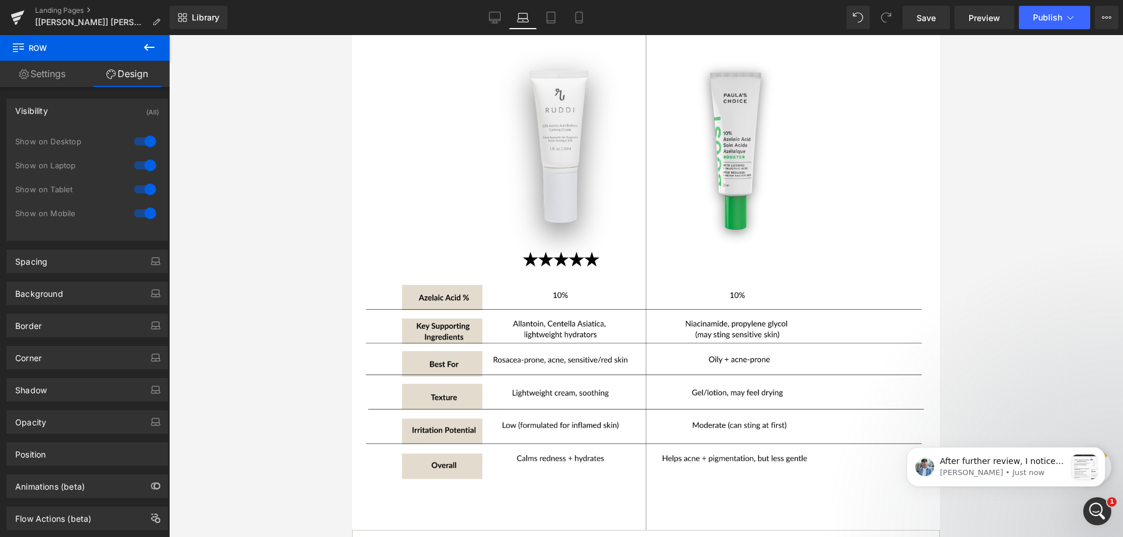
scroll to position [992, 0]
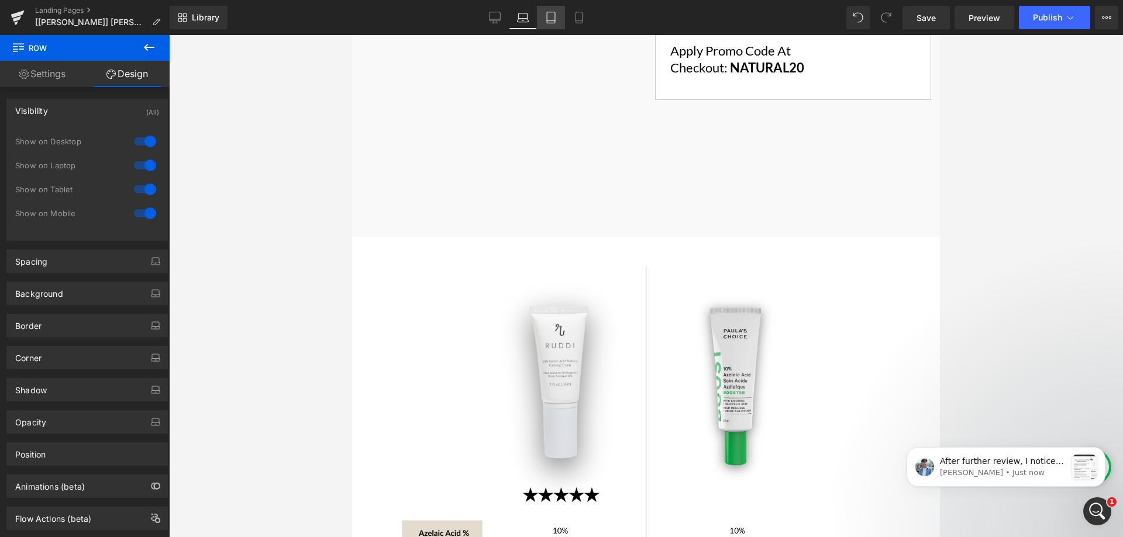
click at [546, 17] on icon at bounding box center [551, 18] width 12 height 12
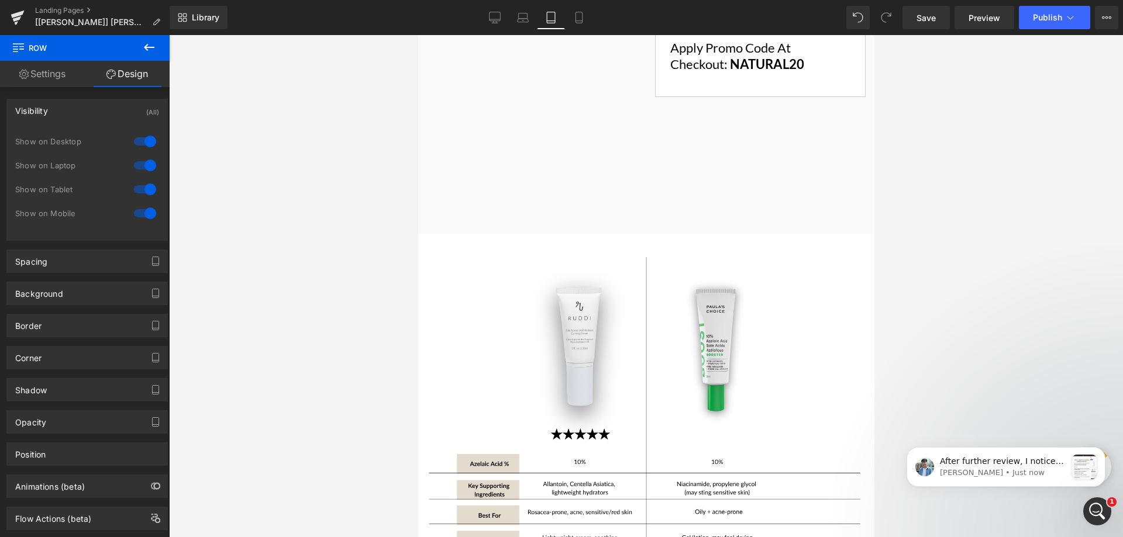
scroll to position [973, 0]
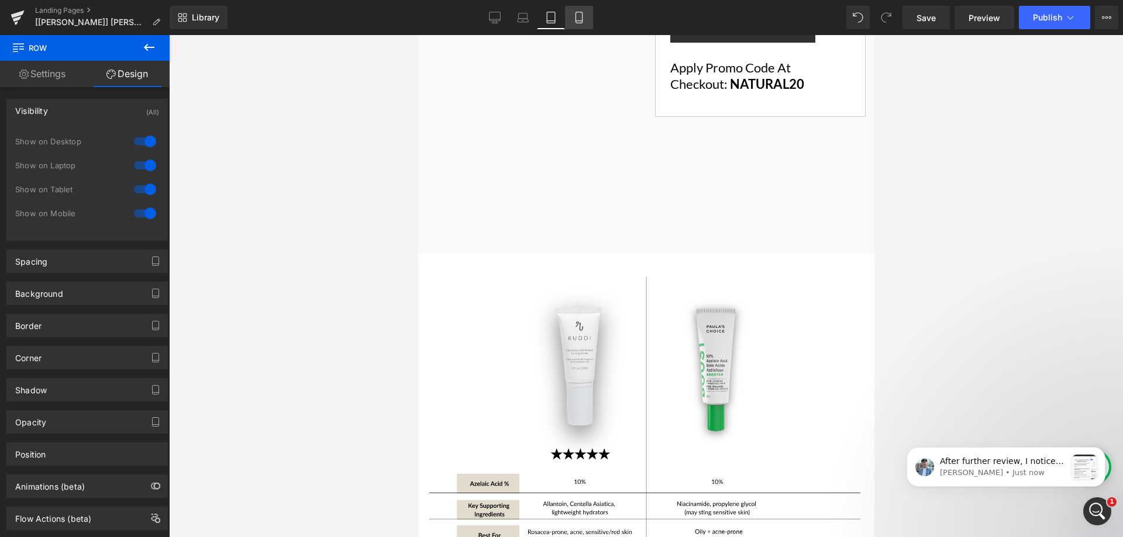
click at [580, 23] on link "Mobile" at bounding box center [579, 17] width 28 height 23
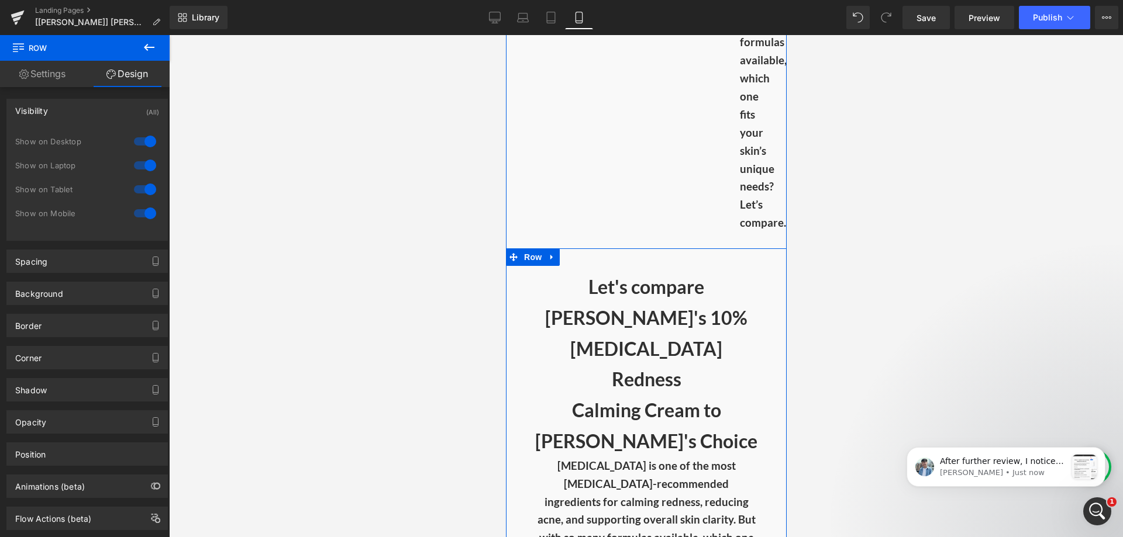
scroll to position [3077, 0]
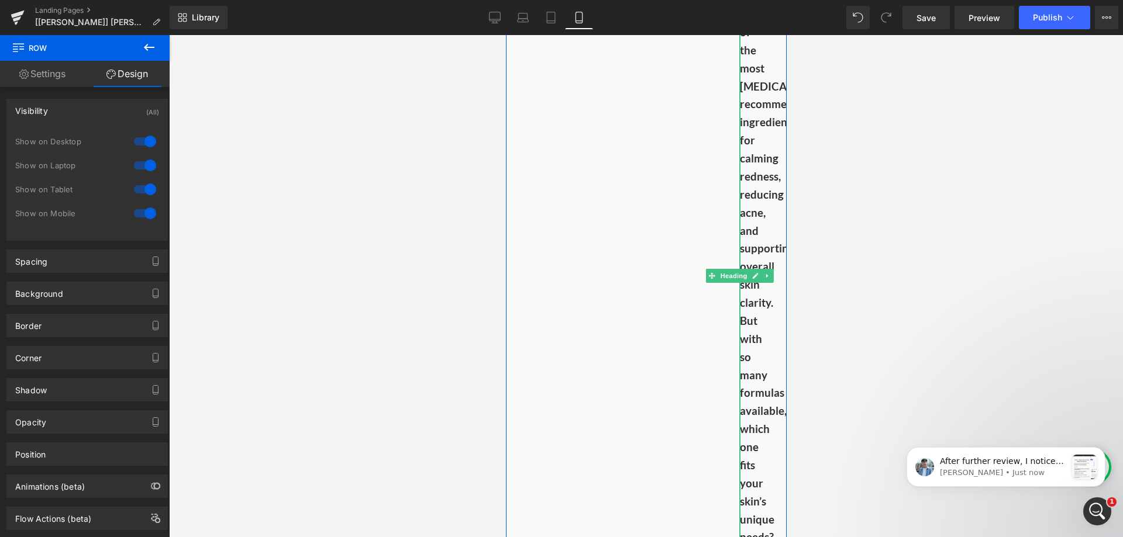
click at [739, 182] on h3 "[MEDICAL_DATA] is one of the most [MEDICAL_DATA]-recommended ingredients for ca…" at bounding box center [739, 276] width 0 height 614
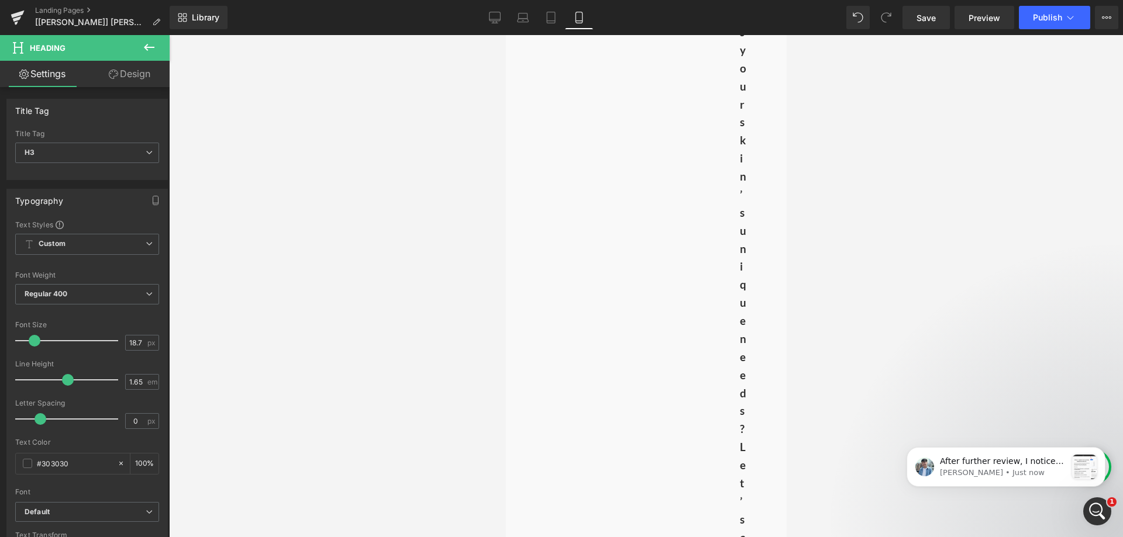
click at [123, 74] on link "Design" at bounding box center [129, 74] width 85 height 26
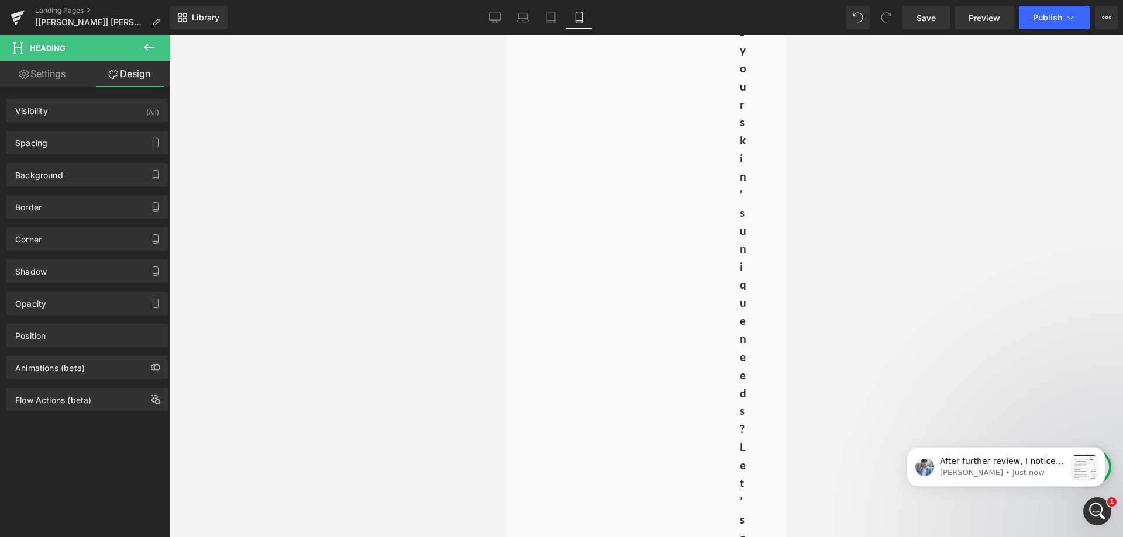
click at [95, 129] on div "Spacing [GEOGRAPHIC_DATA] 0 400 0 400 [GEOGRAPHIC_DATA] 0 0 0 0 Setup Global St…" at bounding box center [87, 138] width 175 height 32
click at [93, 134] on div "Spacing" at bounding box center [87, 143] width 160 height 22
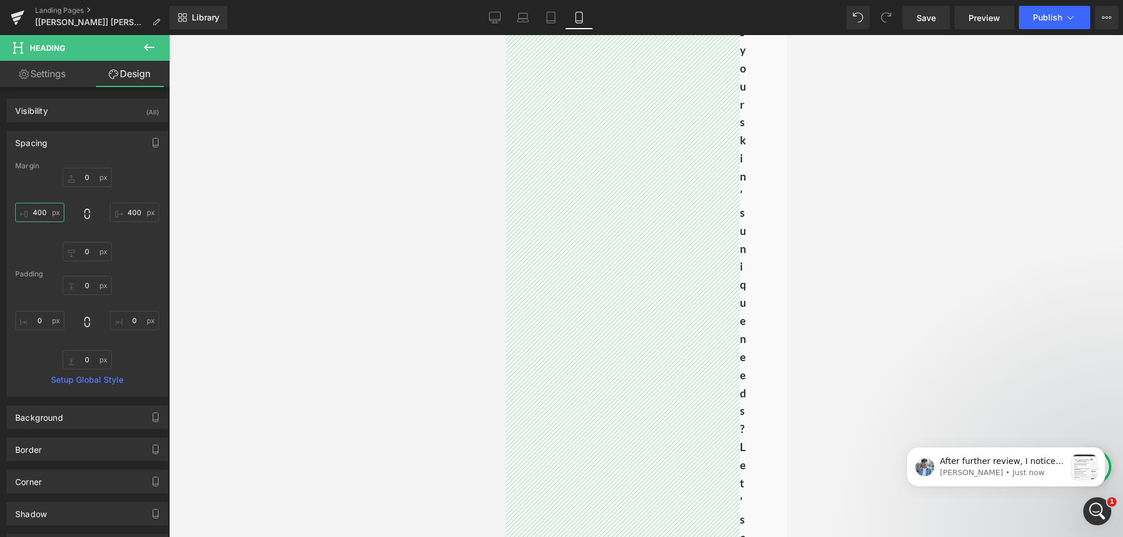
click at [33, 219] on input "400" at bounding box center [39, 212] width 49 height 19
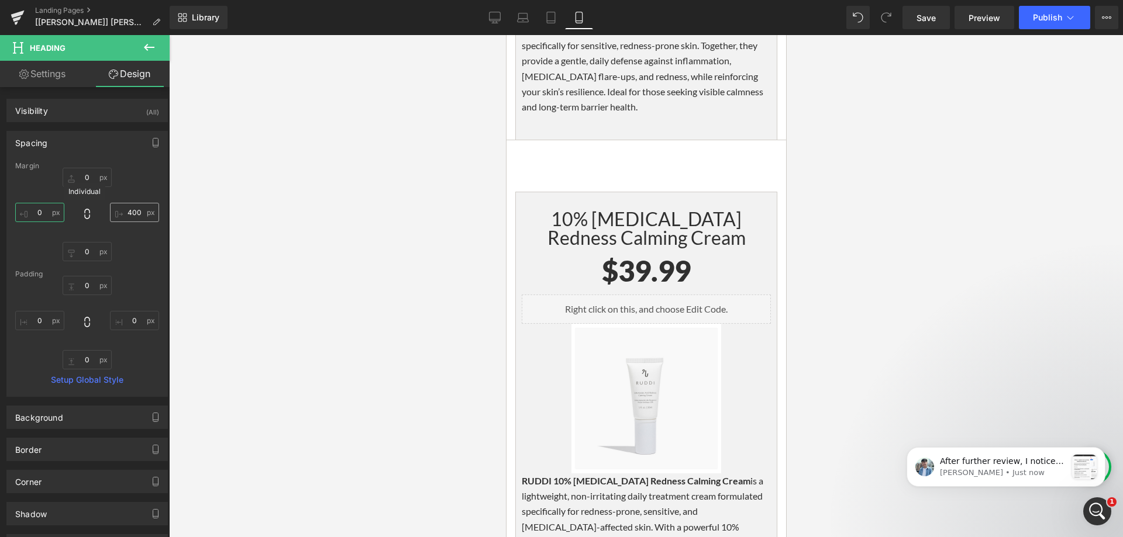
scroll to position [3005, 0]
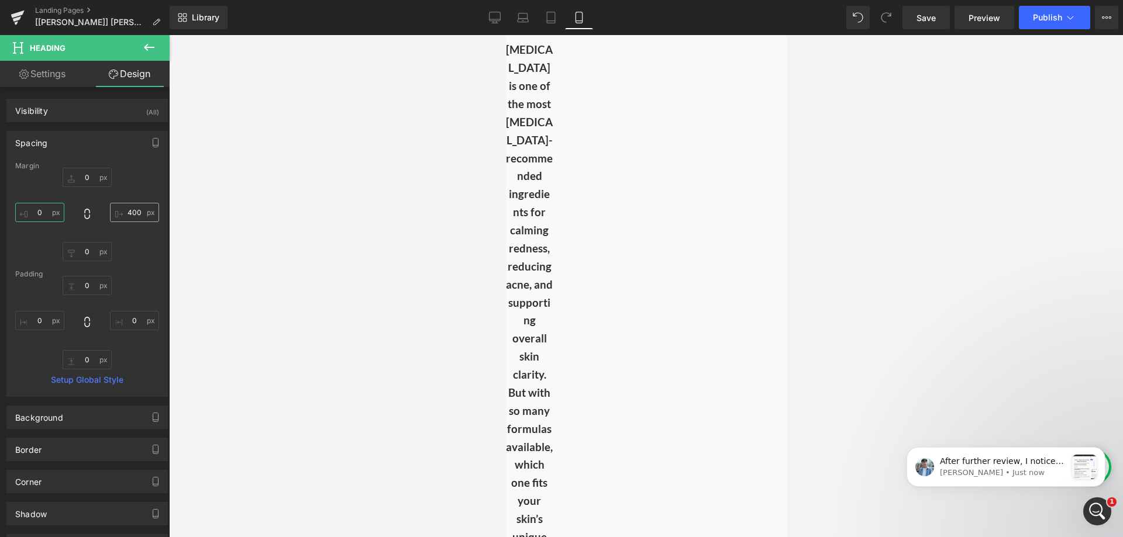
type input "0"
click at [133, 207] on input "400" at bounding box center [134, 212] width 49 height 19
type input "0"
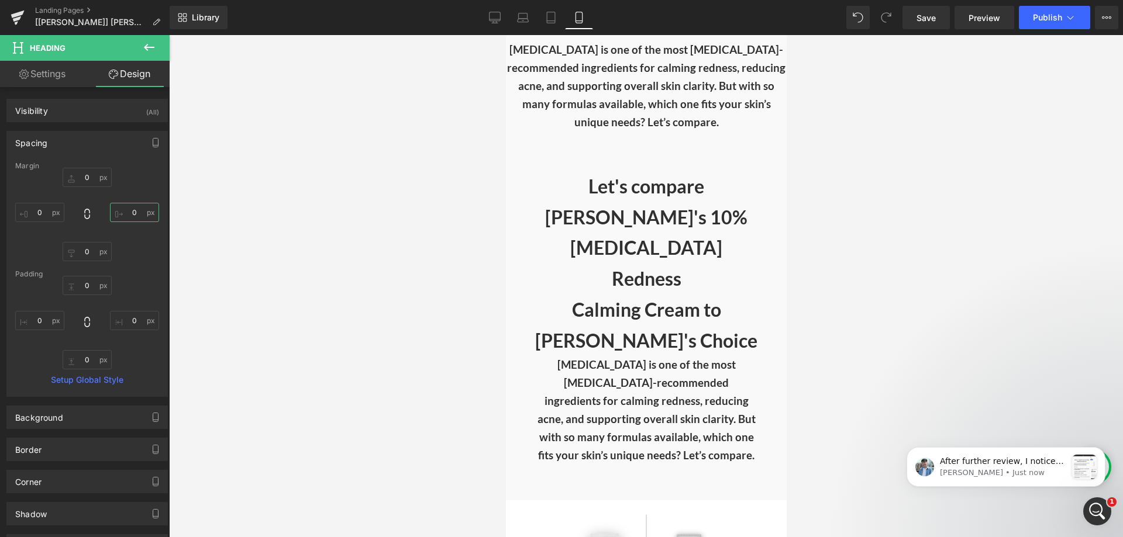
scroll to position [2536, 0]
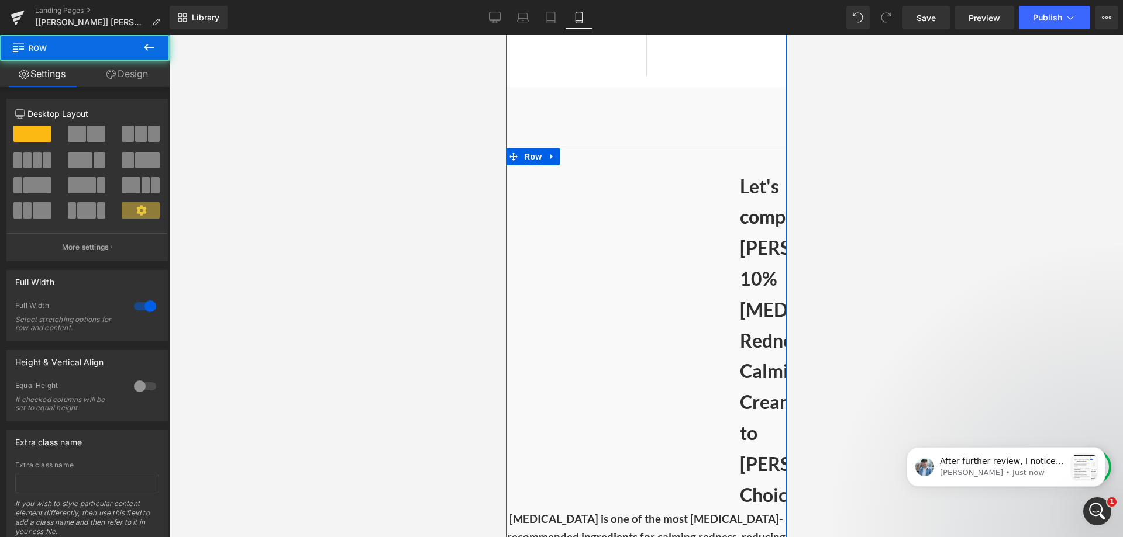
click at [750, 360] on strong "Calming Cream to [PERSON_NAME]'s Choice" at bounding box center [819, 433] width 161 height 146
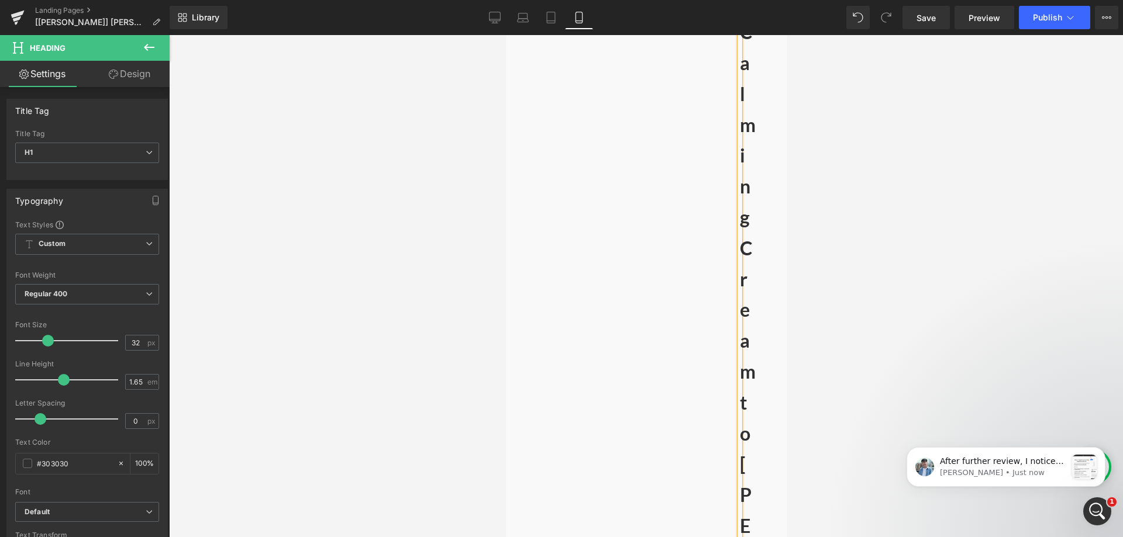
click at [653, 284] on div "Let's compare [PERSON_NAME]'s 10% [MEDICAL_DATA] Redness Calming Cream to [PERS…" at bounding box center [645, 334] width 281 height 3783
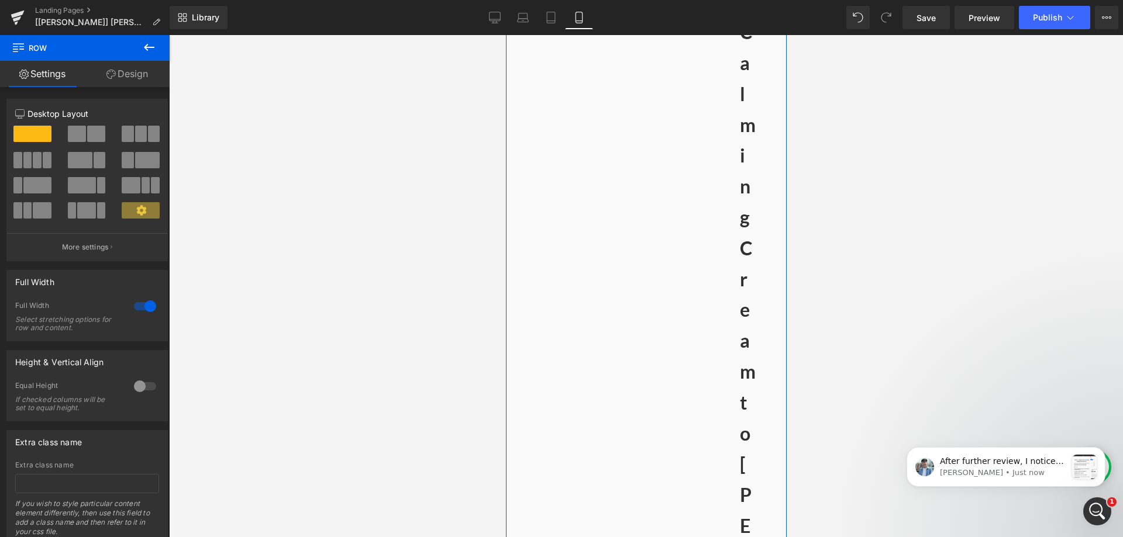
click at [745, 204] on div "Let's compare [PERSON_NAME]'s 10% [MEDICAL_DATA] Redness Calming Cream to [PERS…" at bounding box center [645, 334] width 281 height 3783
click at [738, 204] on div "Let's compare [PERSON_NAME]'s 10% [MEDICAL_DATA] Redness Calming Cream to [PERS…" at bounding box center [645, 334] width 281 height 3783
click at [108, 78] on icon at bounding box center [110, 74] width 9 height 9
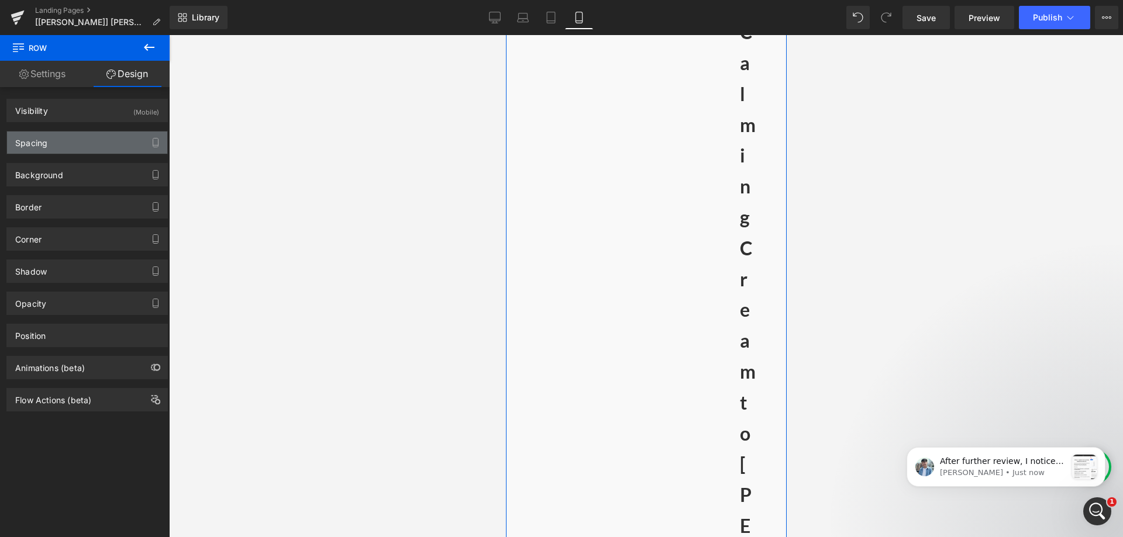
click at [79, 142] on div "Spacing" at bounding box center [87, 143] width 160 height 22
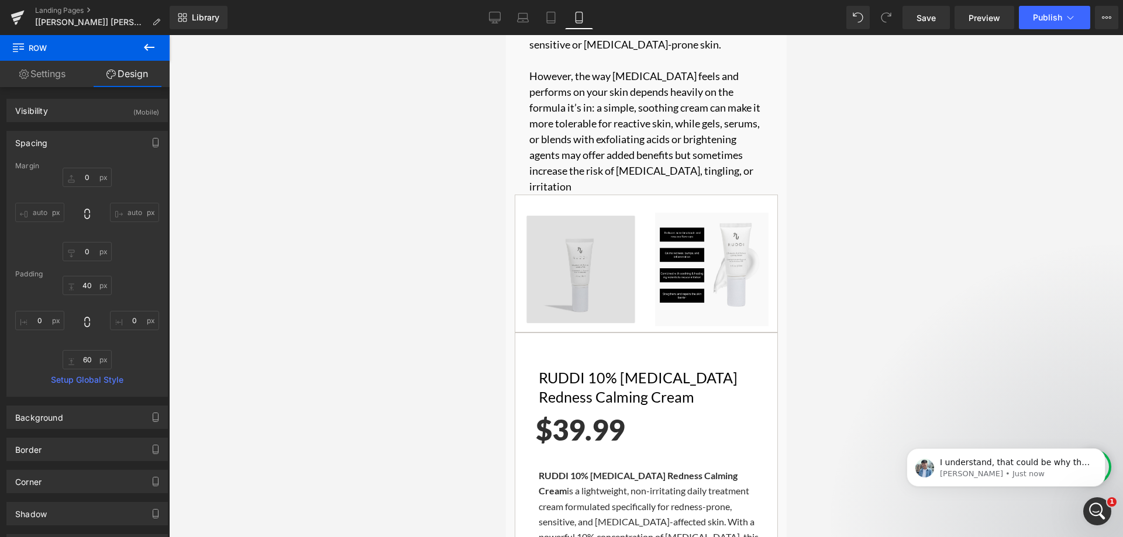
scroll to position [873, 0]
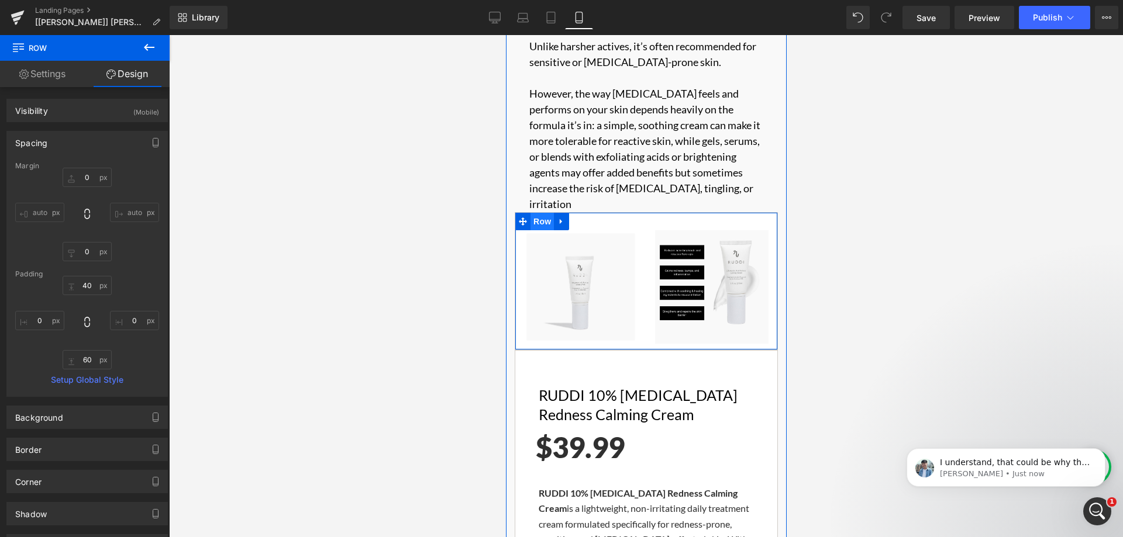
click at [530, 213] on span "Row" at bounding box center [541, 222] width 23 height 18
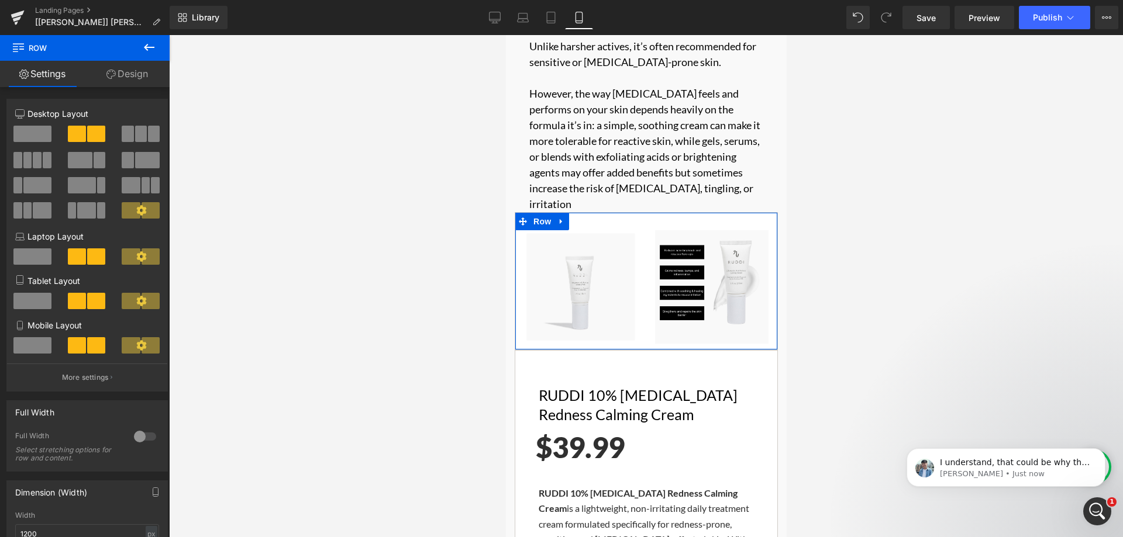
click at [133, 74] on link "Design" at bounding box center [127, 74] width 85 height 26
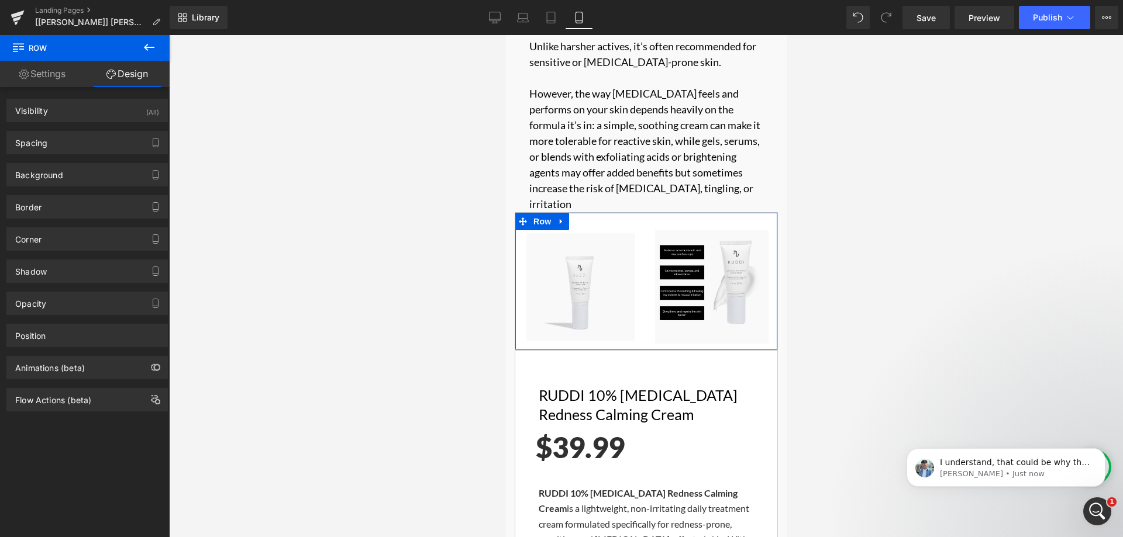
click at [133, 74] on link "Design" at bounding box center [127, 74] width 85 height 26
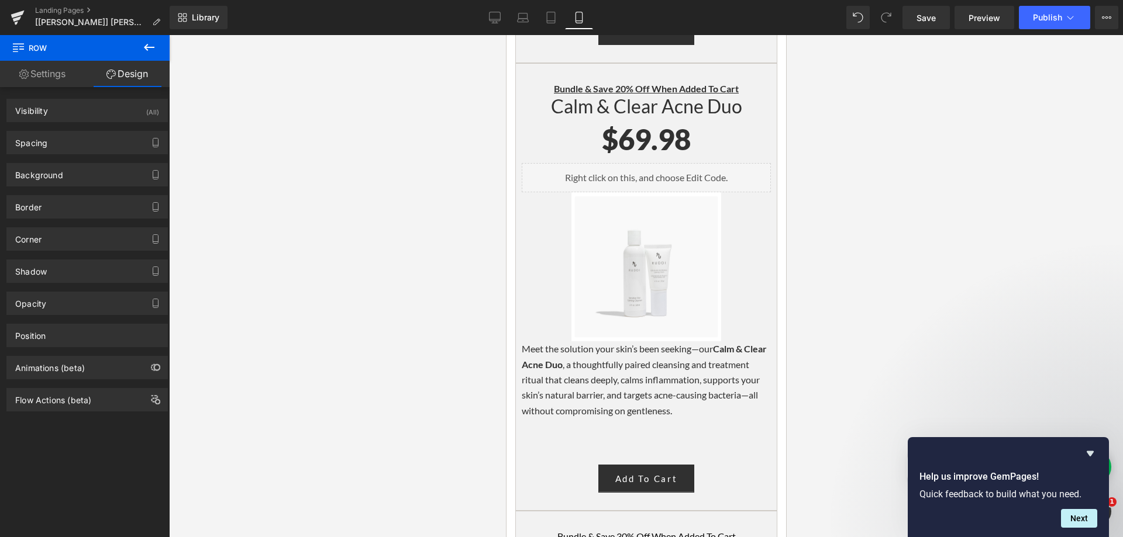
scroll to position [0, 0]
click at [485, 15] on link "Desktop" at bounding box center [495, 17] width 28 height 23
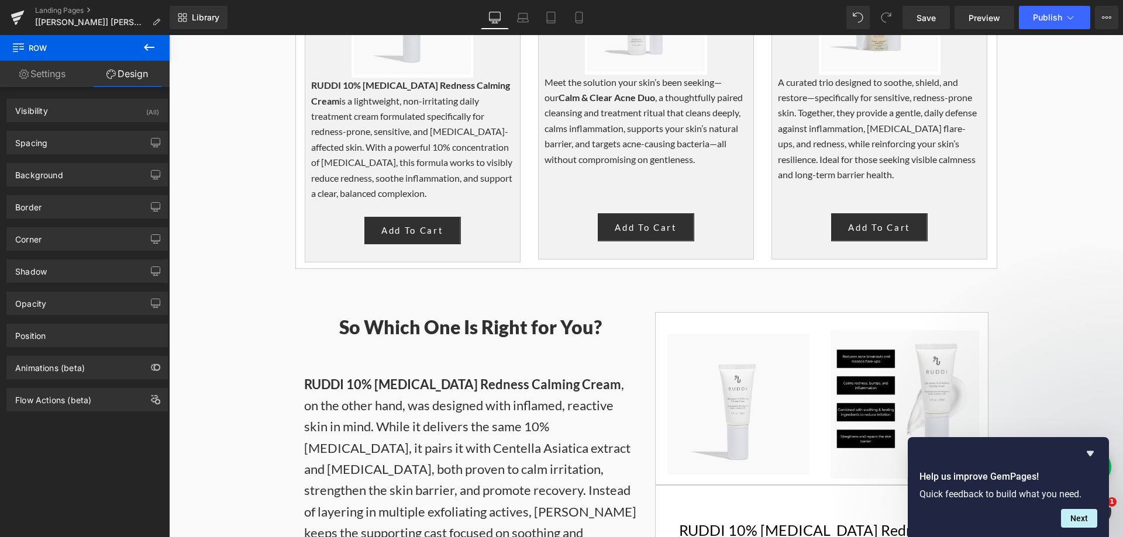
scroll to position [2516, 0]
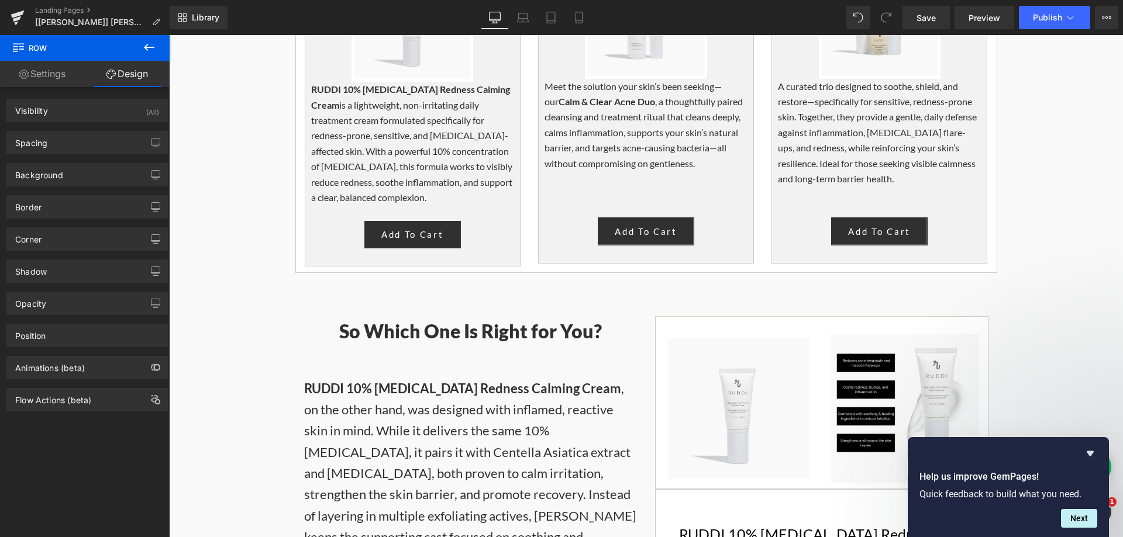
click at [340, 320] on strong "So Which One Is Right for You?" at bounding box center [470, 331] width 263 height 23
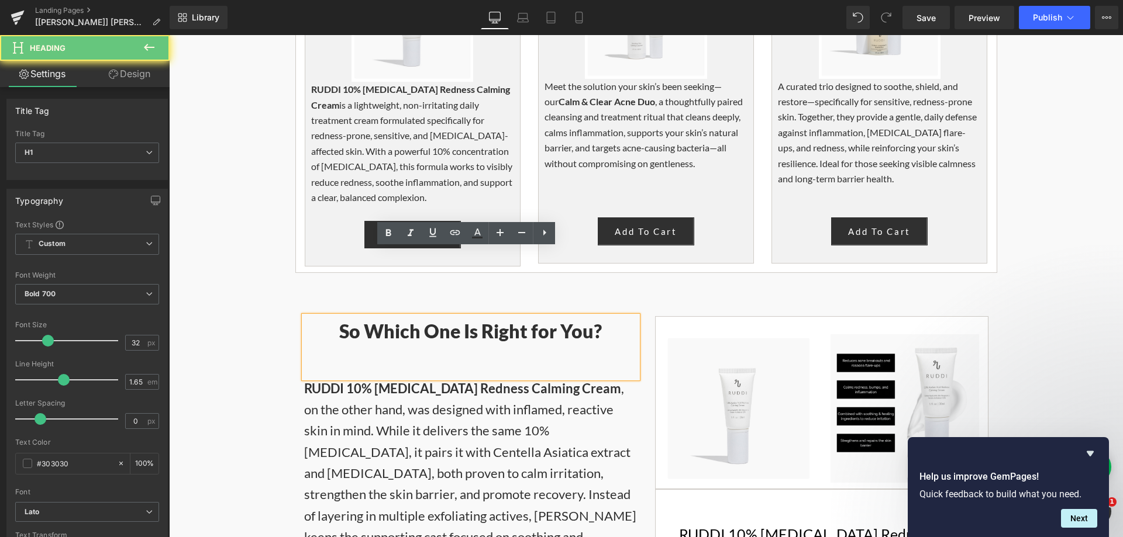
click at [385, 320] on strong "So Which One Is Right for You?" at bounding box center [470, 331] width 263 height 23
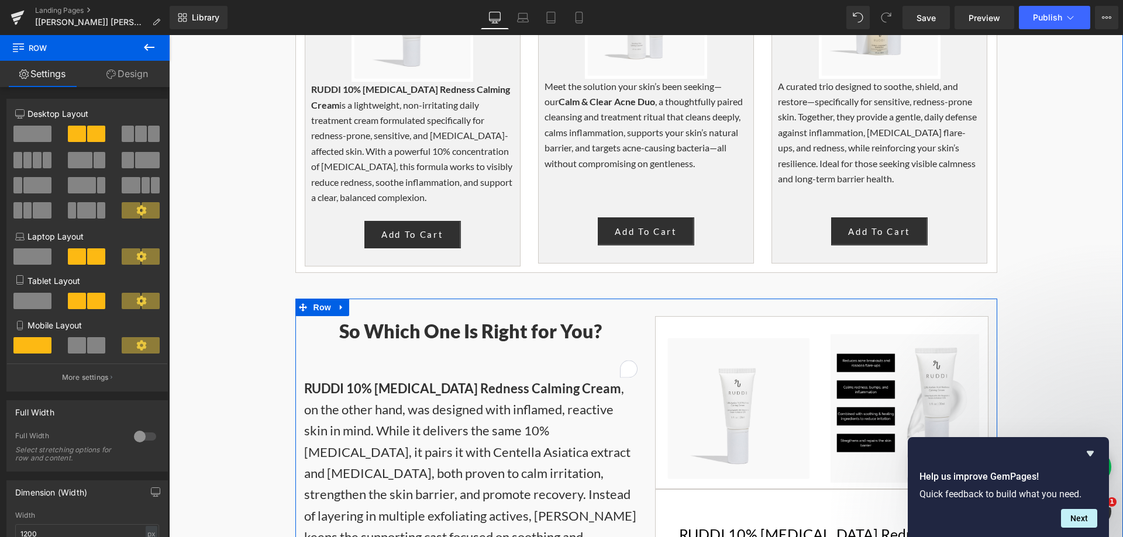
click at [315, 299] on span "Row" at bounding box center [322, 308] width 23 height 18
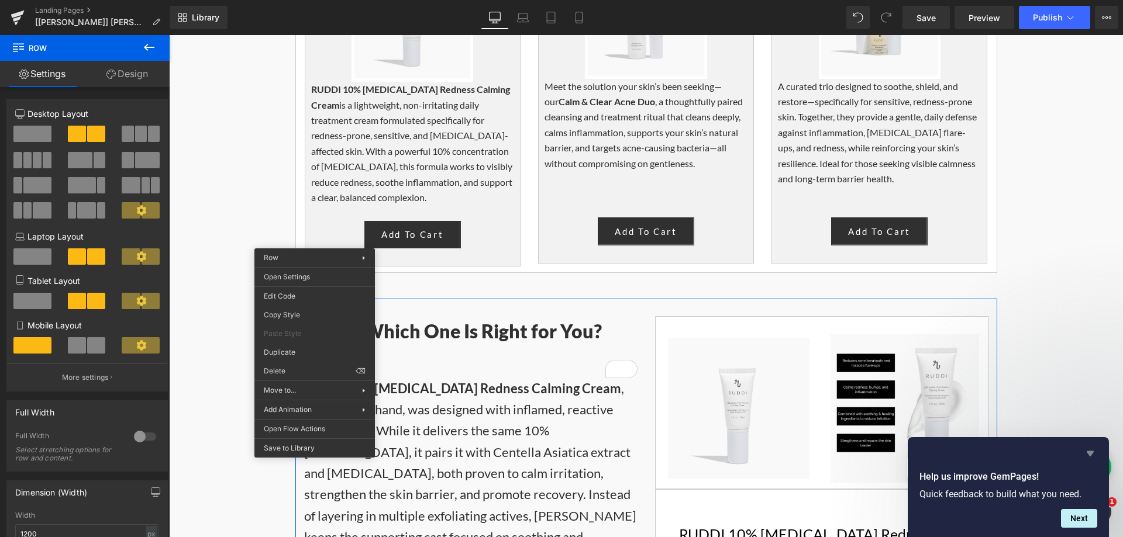
click at [1094, 453] on icon "Hide survey" at bounding box center [1090, 454] width 14 height 14
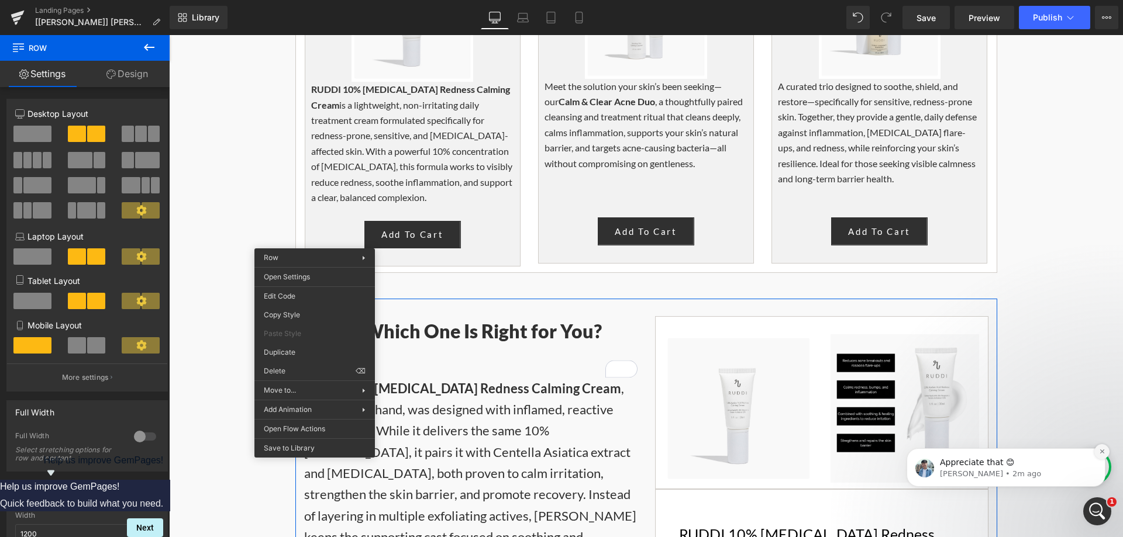
click at [1101, 451] on icon "Dismiss notification" at bounding box center [1102, 452] width 6 height 6
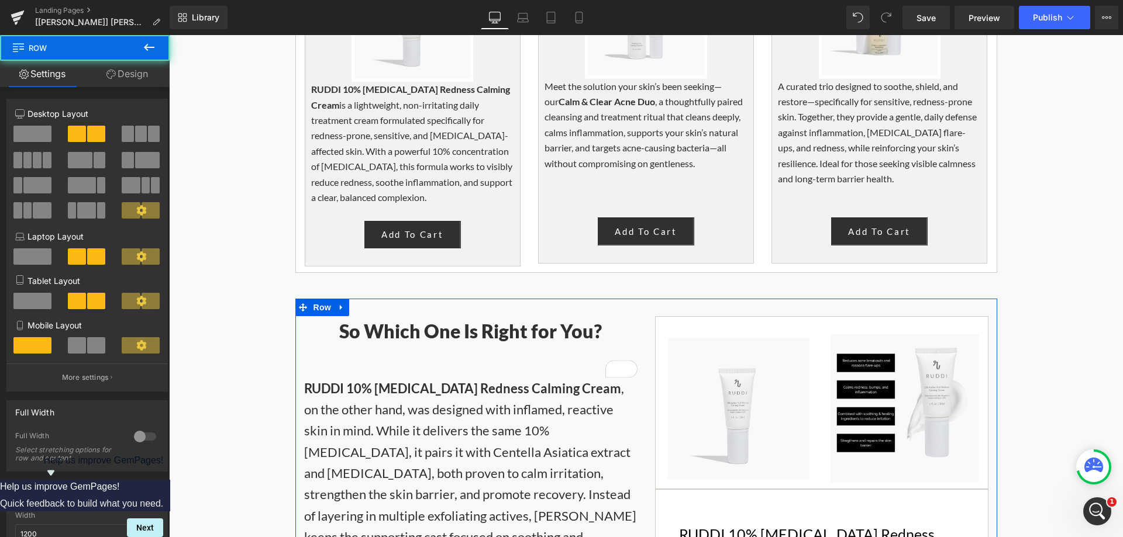
click at [135, 74] on link "Design" at bounding box center [127, 74] width 85 height 26
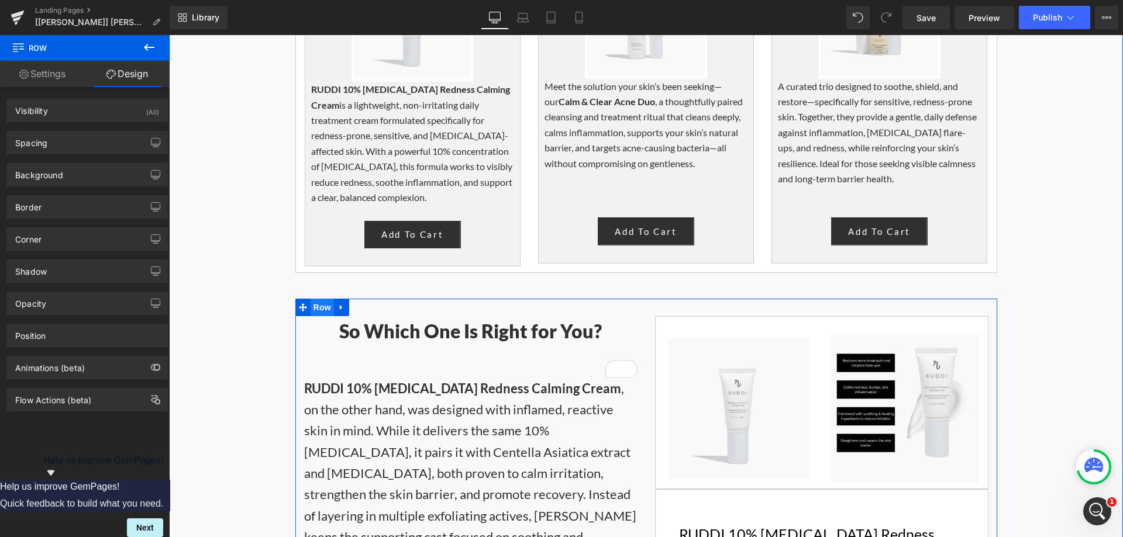
click at [311, 299] on span "Row" at bounding box center [322, 308] width 23 height 18
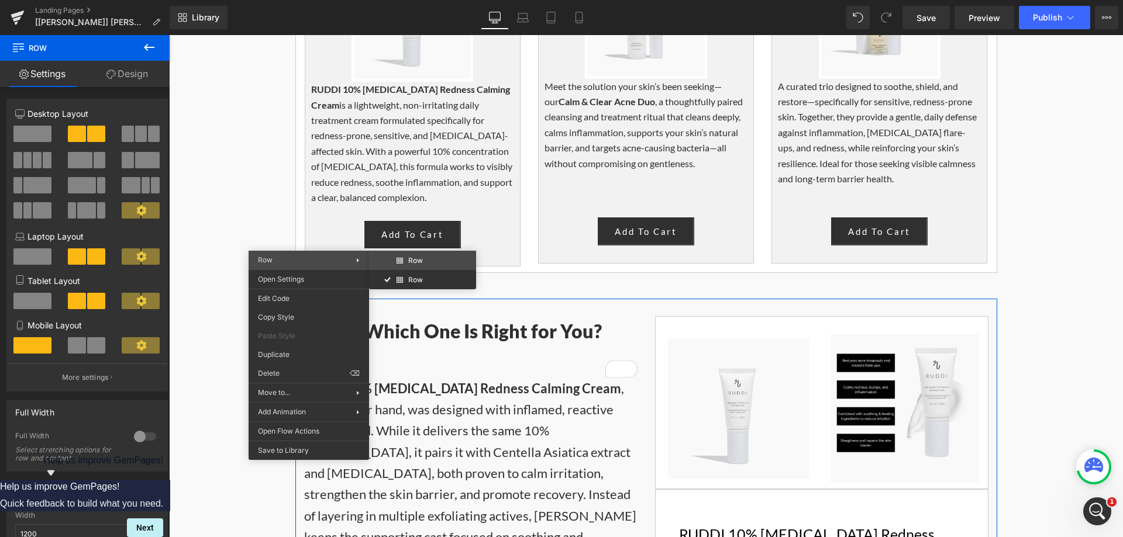
drag, startPoint x: 582, startPoint y: 295, endPoint x: 413, endPoint y: 260, distance: 172.6
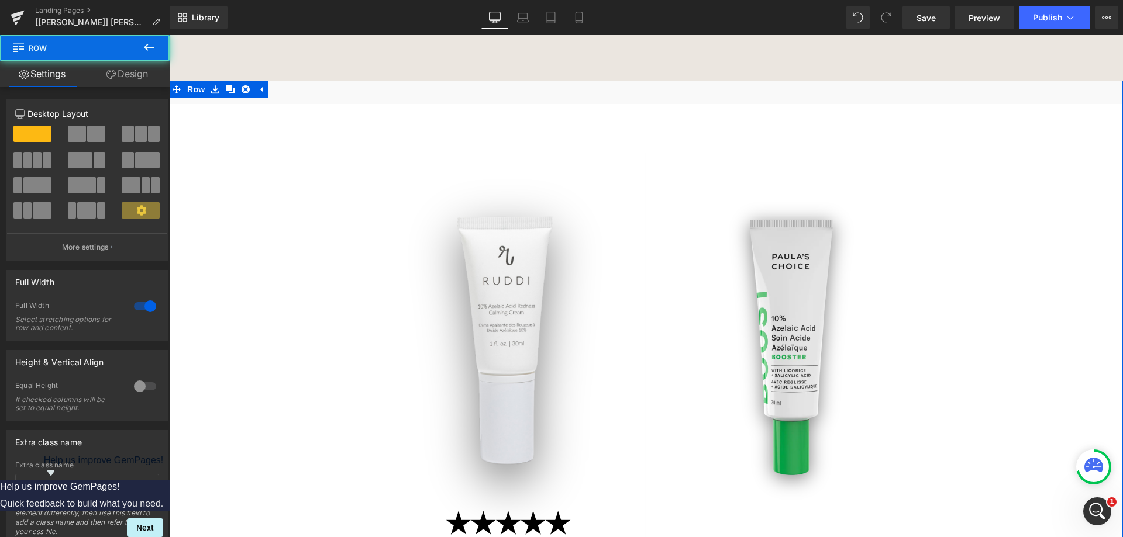
scroll to position [1258, 0]
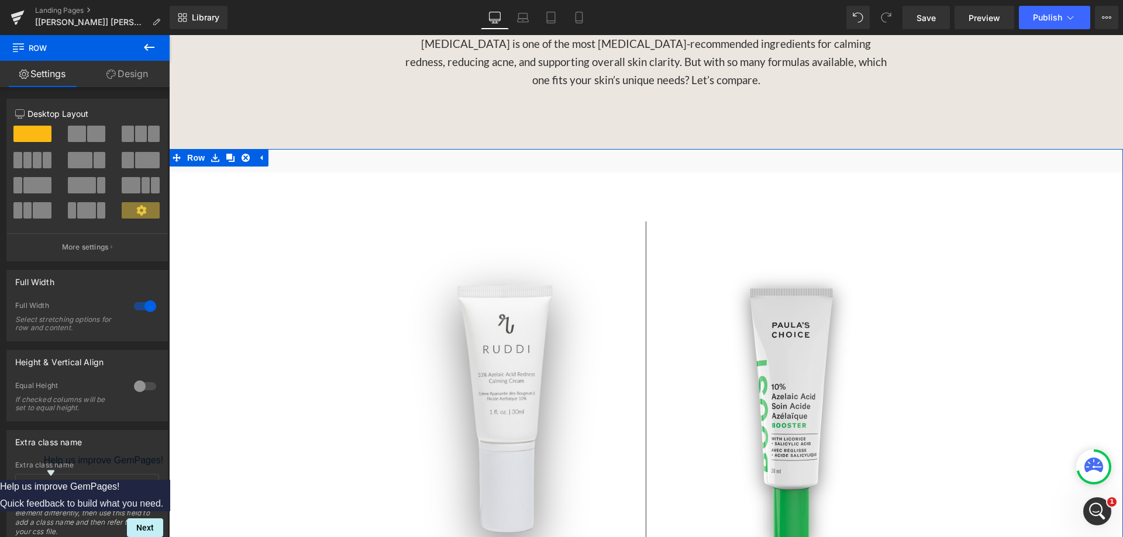
click at [106, 75] on icon at bounding box center [110, 74] width 9 height 9
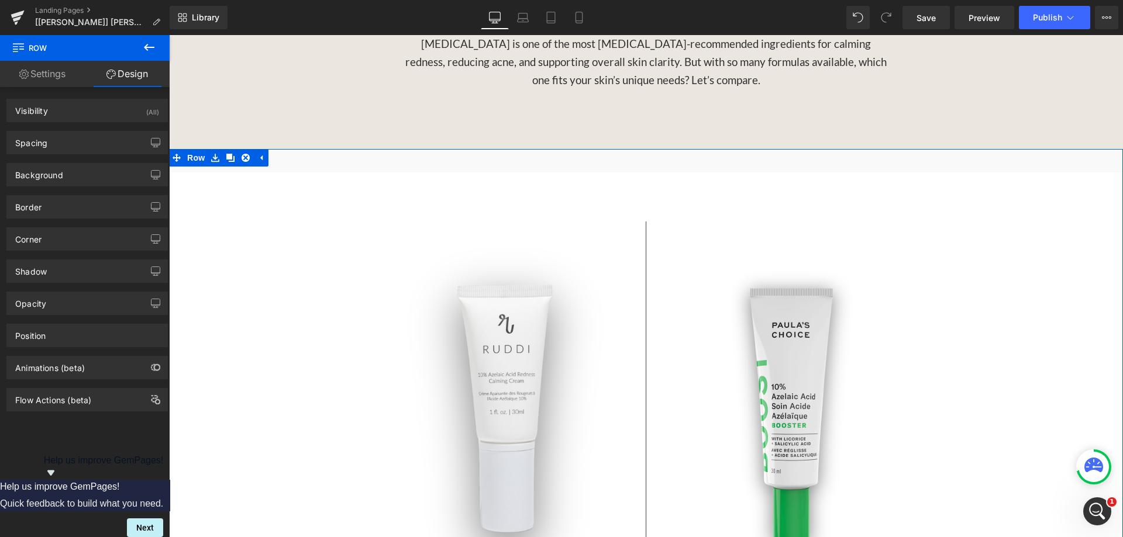
click at [114, 98] on div "Visibility (All) 0|0|0|0 1 Show on Desktop 1 Show on Laptop 1 Show on Tablet 1 …" at bounding box center [87, 106] width 175 height 32
click at [114, 109] on div "Visibility (All)" at bounding box center [87, 110] width 160 height 22
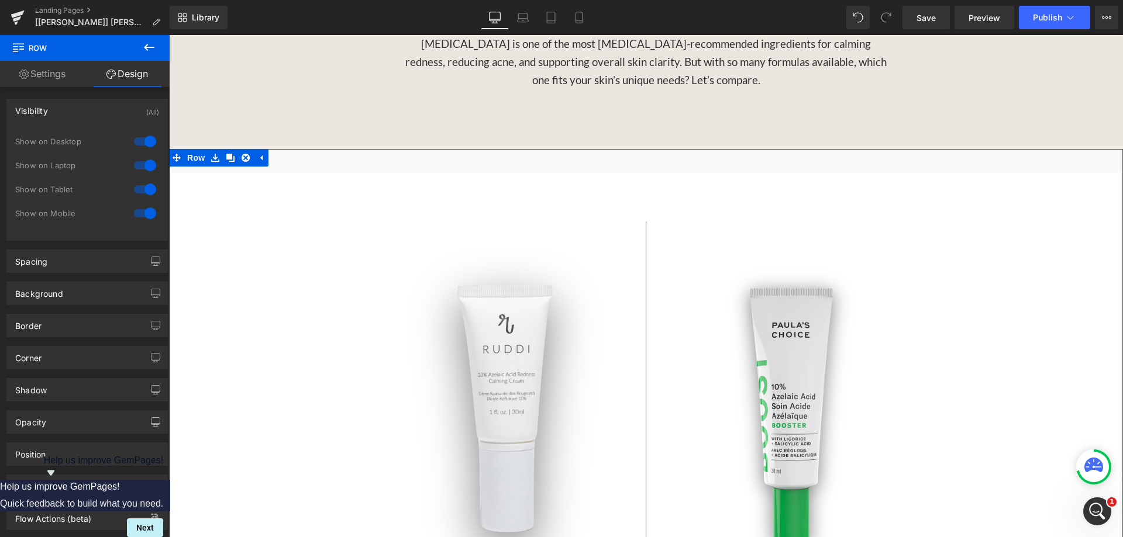
click at [133, 161] on div at bounding box center [145, 165] width 28 height 19
click at [137, 188] on div at bounding box center [145, 189] width 28 height 19
click at [136, 208] on div at bounding box center [145, 213] width 28 height 19
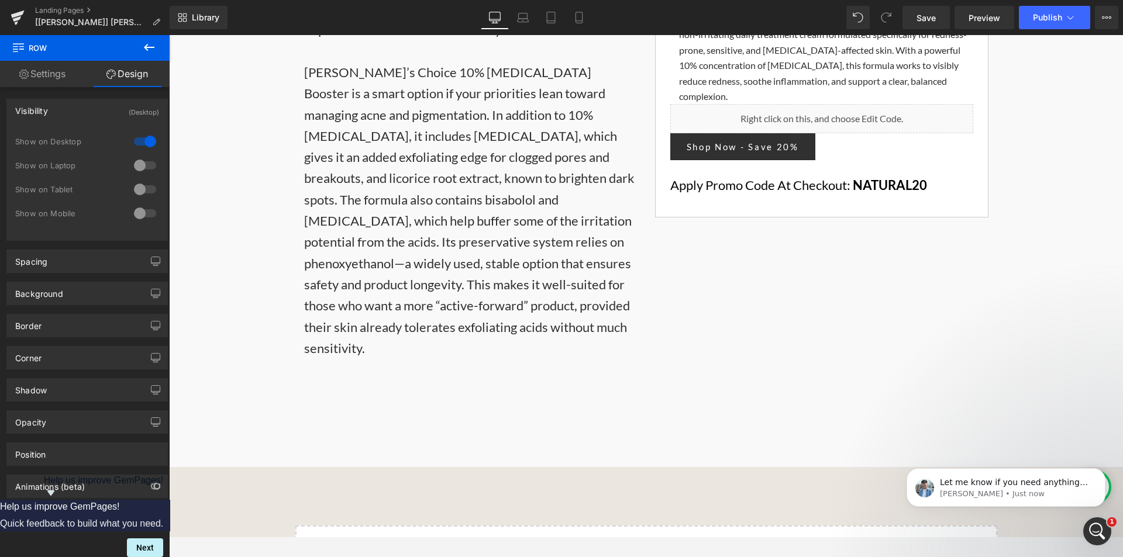
scroll to position [0, 0]
click at [62, 6] on link "Landing Pages" at bounding box center [102, 10] width 135 height 9
